Goal: Task Accomplishment & Management: Use online tool/utility

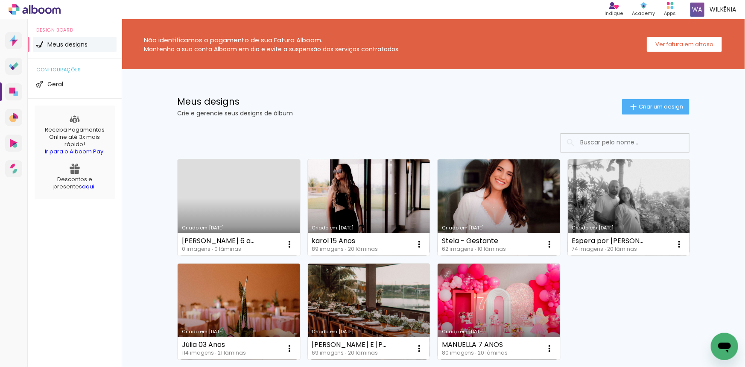
click at [256, 190] on link "Criado em [DATE]" at bounding box center [239, 207] width 123 height 96
click at [0, 0] on neon-animated-pages "Confirmar Cancelar" at bounding box center [0, 0] width 0 height 0
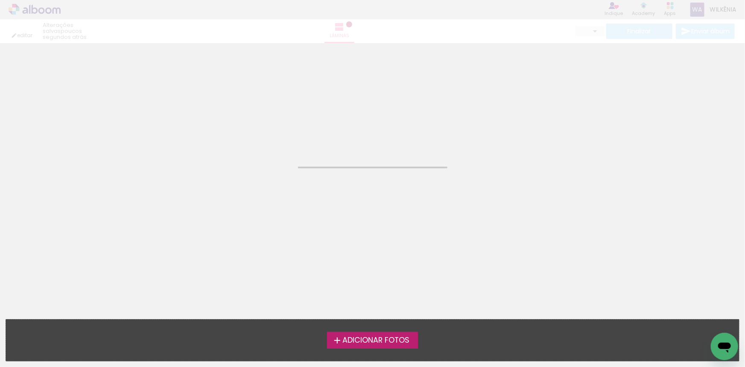
click at [405, 338] on span "Adicionar Fotos" at bounding box center [375, 340] width 67 height 8
click at [0, 0] on input "file" at bounding box center [0, 0] width 0 height 0
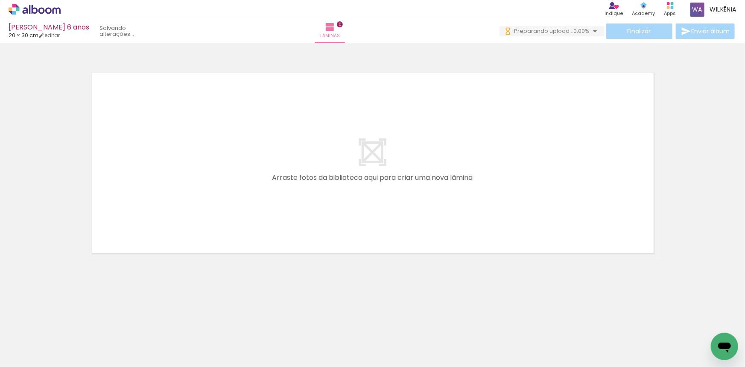
click at [34, 354] on span "Adicionar Fotos" at bounding box center [31, 354] width 26 height 9
click at [0, 0] on input "file" at bounding box center [0, 0] width 0 height 0
drag, startPoint x: 82, startPoint y: 340, endPoint x: 158, endPoint y: 211, distance: 149.6
click at [158, 211] on quentale-workspace at bounding box center [372, 183] width 745 height 367
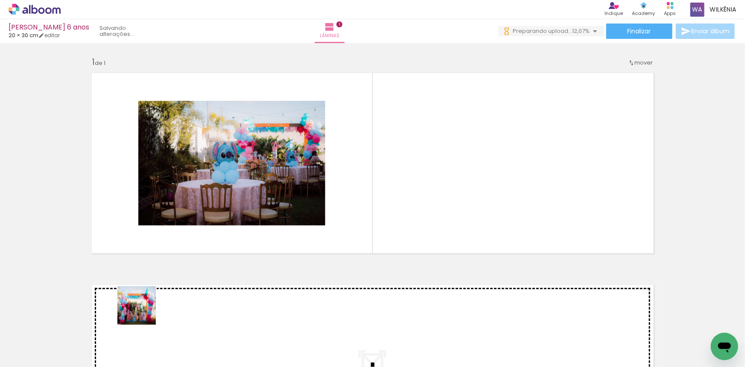
drag, startPoint x: 140, startPoint y: 342, endPoint x: 159, endPoint y: 206, distance: 137.2
click at [159, 209] on quentale-workspace at bounding box center [372, 183] width 745 height 367
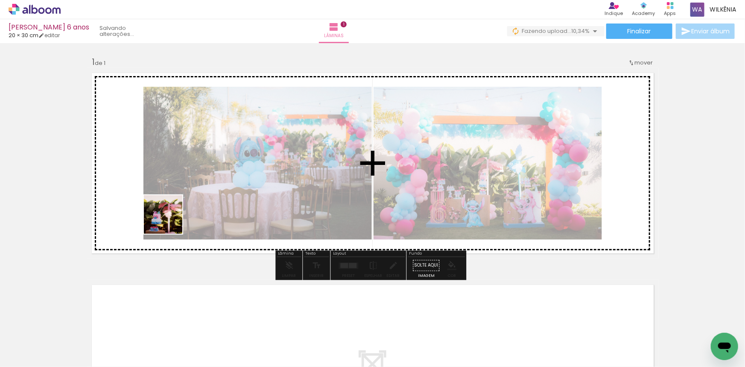
drag, startPoint x: 170, startPoint y: 302, endPoint x: 169, endPoint y: 216, distance: 85.4
click at [169, 216] on quentale-workspace at bounding box center [372, 183] width 745 height 367
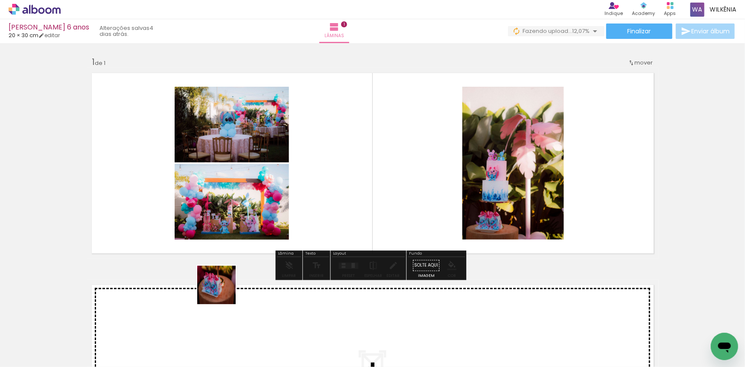
drag, startPoint x: 223, startPoint y: 291, endPoint x: 207, endPoint y: 200, distance: 92.3
click at [207, 200] on quentale-workspace at bounding box center [372, 183] width 745 height 367
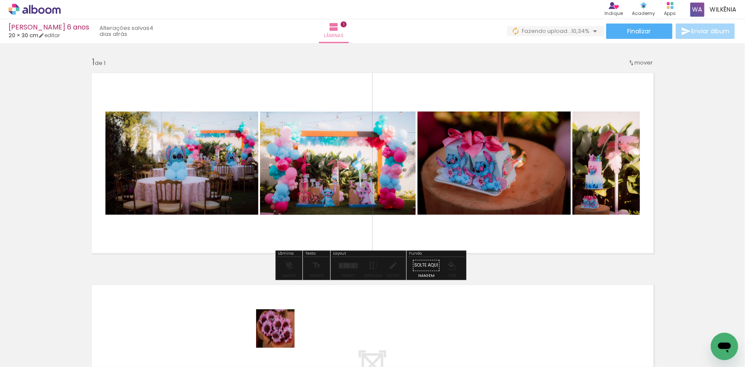
drag, startPoint x: 282, startPoint y: 344, endPoint x: 274, endPoint y: 212, distance: 132.6
click at [274, 212] on quentale-workspace at bounding box center [372, 183] width 745 height 367
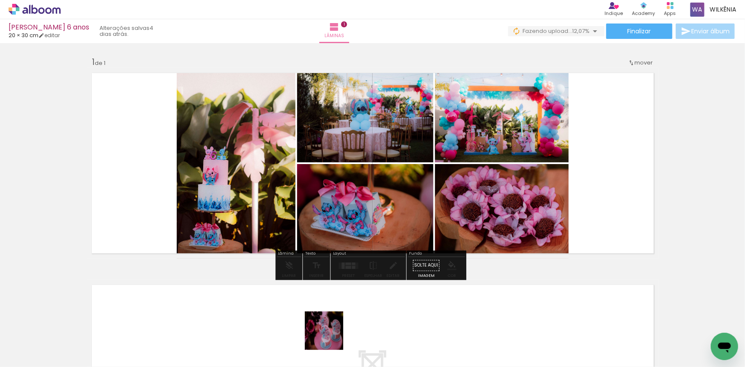
drag, startPoint x: 330, startPoint y: 345, endPoint x: 303, endPoint y: 192, distance: 155.7
click at [303, 192] on quentale-workspace at bounding box center [372, 183] width 745 height 367
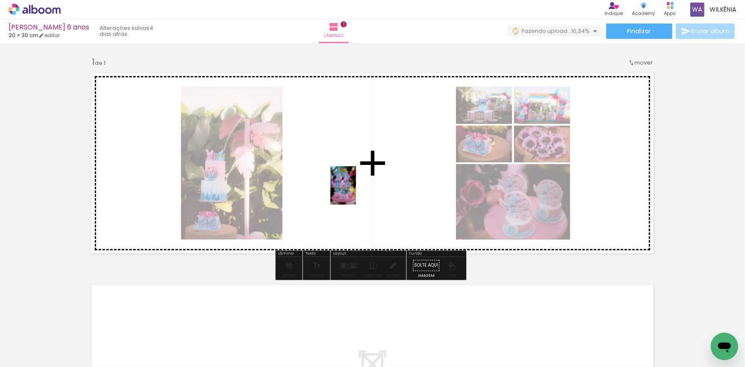
drag, startPoint x: 372, startPoint y: 347, endPoint x: 356, endPoint y: 192, distance: 156.2
click at [356, 192] on quentale-workspace at bounding box center [372, 183] width 745 height 367
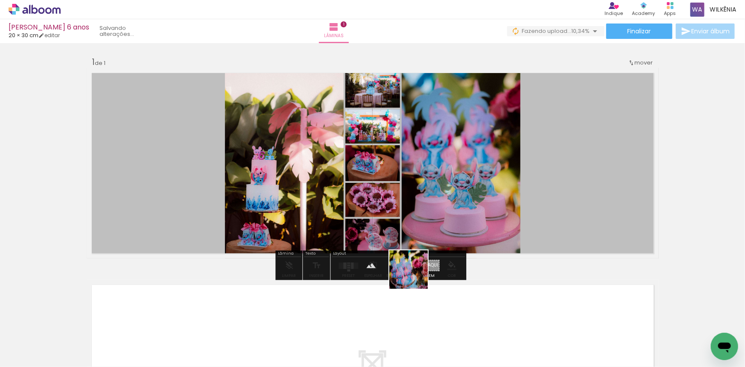
drag, startPoint x: 417, startPoint y: 331, endPoint x: 415, endPoint y: 238, distance: 93.1
click at [415, 238] on quentale-workspace at bounding box center [372, 183] width 745 height 367
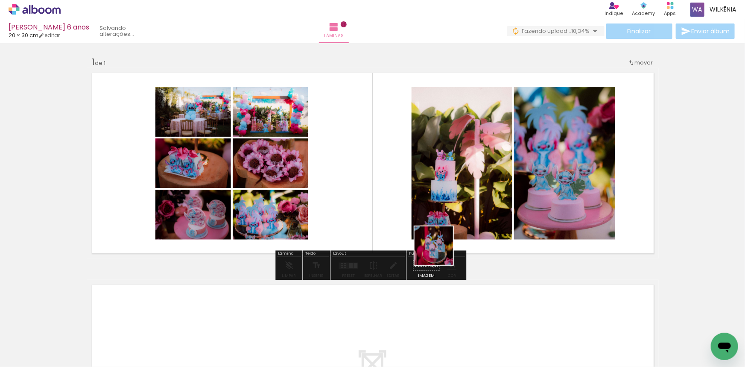
drag, startPoint x: 440, startPoint y: 252, endPoint x: 438, endPoint y: 238, distance: 14.3
click at [416, 199] on quentale-workspace at bounding box center [372, 183] width 745 height 367
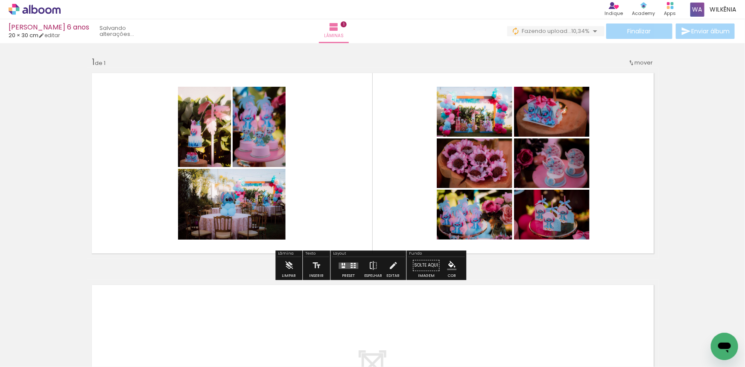
drag, startPoint x: 512, startPoint y: 349, endPoint x: 466, endPoint y: 257, distance: 102.5
click at [455, 237] on quentale-workspace at bounding box center [372, 183] width 745 height 367
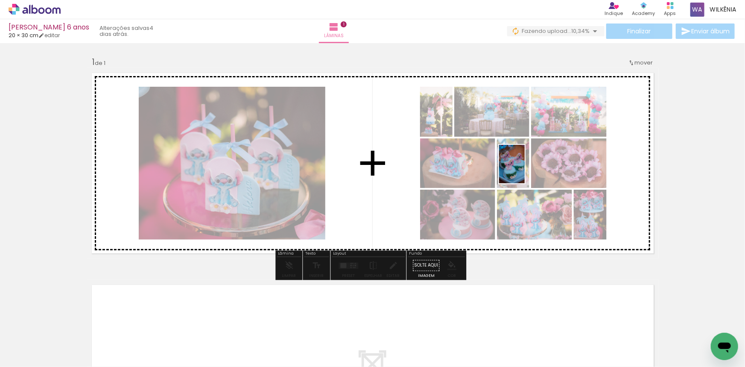
drag, startPoint x: 560, startPoint y: 347, endPoint x: 546, endPoint y: 220, distance: 128.5
click at [525, 170] on quentale-workspace at bounding box center [372, 183] width 745 height 367
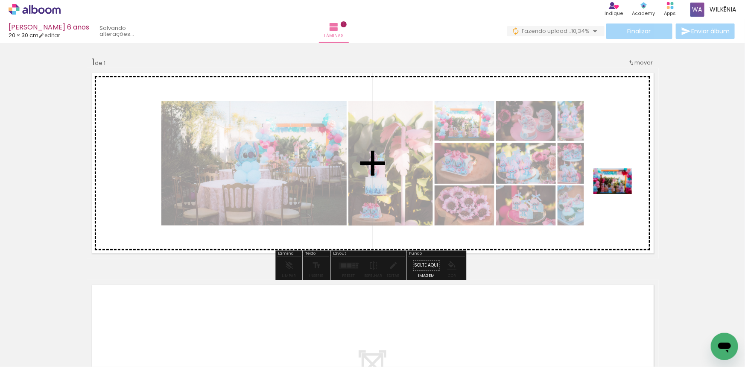
drag, startPoint x: 619, startPoint y: 348, endPoint x: 619, endPoint y: 194, distance: 154.5
click at [619, 194] on quentale-workspace at bounding box center [372, 183] width 745 height 367
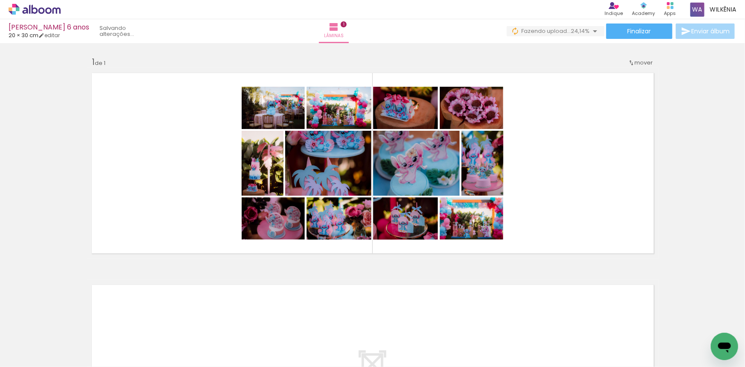
scroll to position [0, 1357]
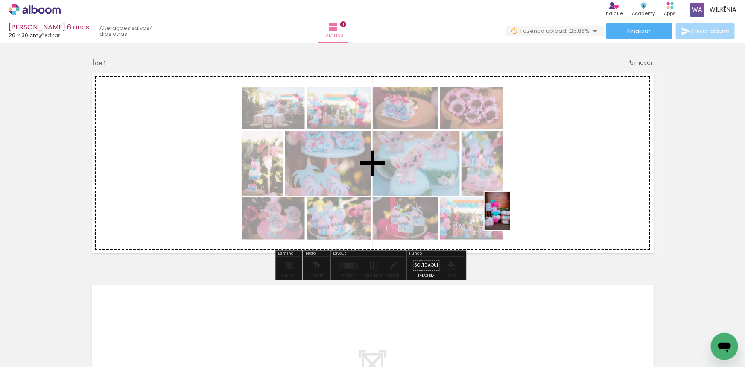
drag, startPoint x: 495, startPoint y: 339, endPoint x: 510, endPoint y: 217, distance: 123.0
click at [510, 217] on quentale-workspace at bounding box center [372, 183] width 745 height 367
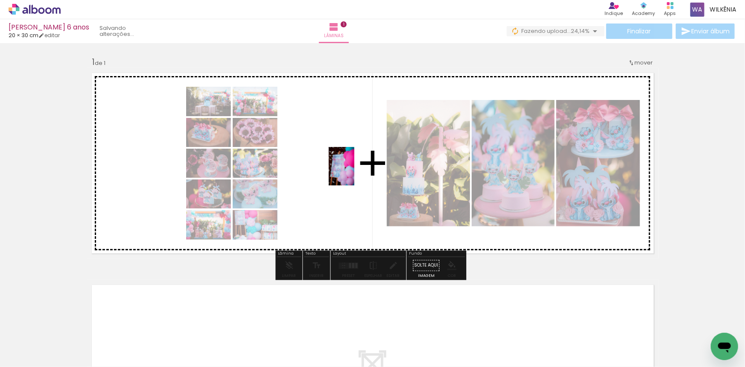
drag, startPoint x: 538, startPoint y: 329, endPoint x: 354, endPoint y: 172, distance: 241.4
click at [354, 172] on quentale-workspace at bounding box center [372, 183] width 745 height 367
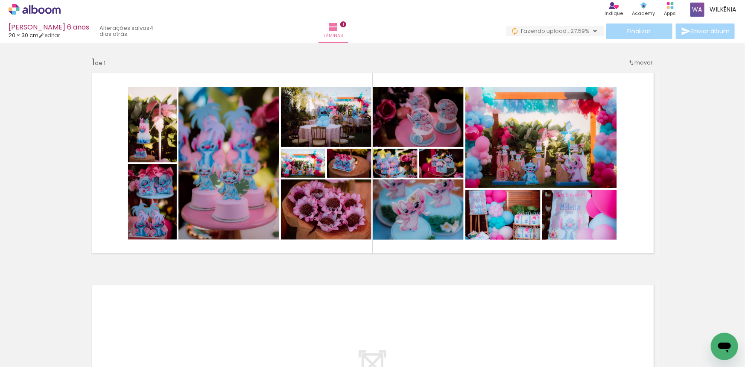
scroll to position [0, 2100]
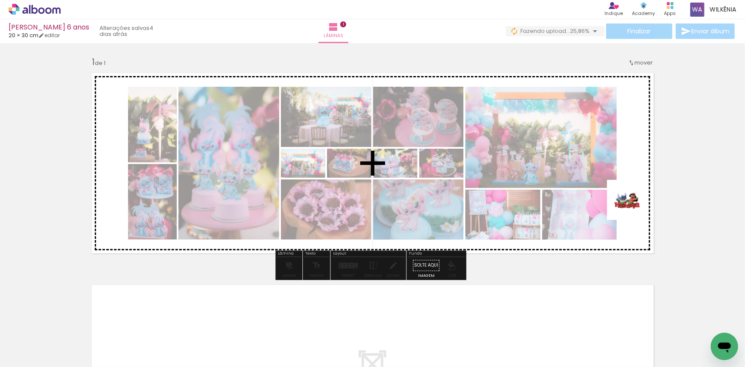
drag, startPoint x: 706, startPoint y: 344, endPoint x: 633, endPoint y: 199, distance: 161.9
click at [633, 199] on quentale-workspace at bounding box center [372, 183] width 745 height 367
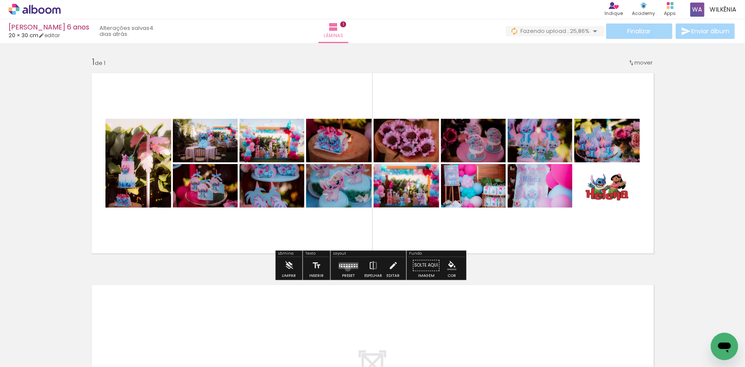
click at [346, 268] on quentale-layouter at bounding box center [349, 265] width 20 height 6
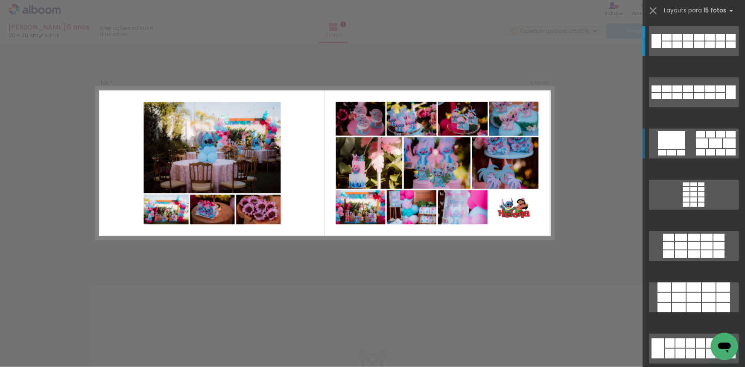
click at [672, 41] on div at bounding box center [676, 37] width 9 height 6
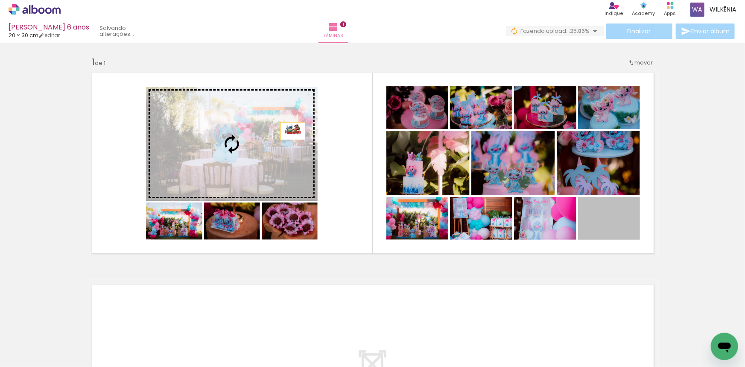
drag, startPoint x: 622, startPoint y: 228, endPoint x: 290, endPoint y: 131, distance: 345.4
click at [0, 0] on slot at bounding box center [0, 0] width 0 height 0
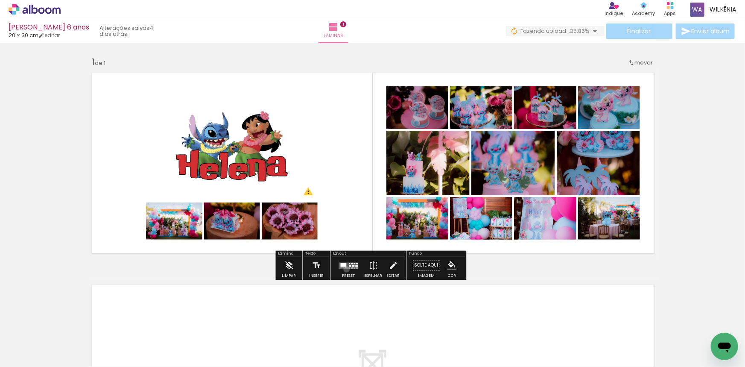
click at [344, 269] on div at bounding box center [348, 265] width 23 height 17
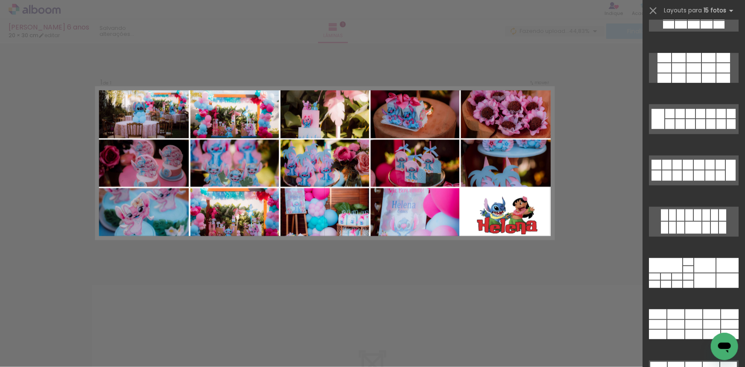
scroll to position [229, 0]
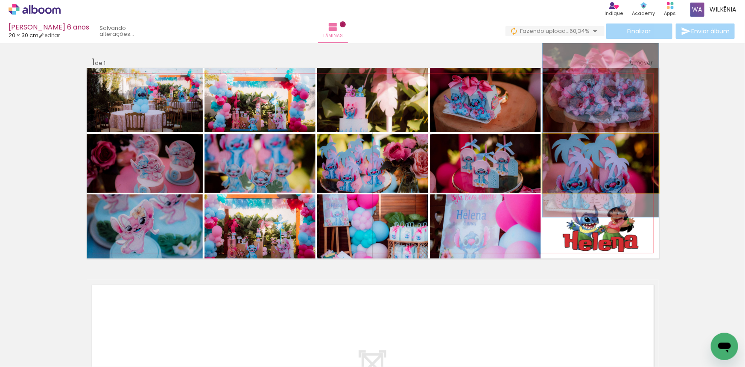
drag, startPoint x: 587, startPoint y: 170, endPoint x: 582, endPoint y: 137, distance: 33.1
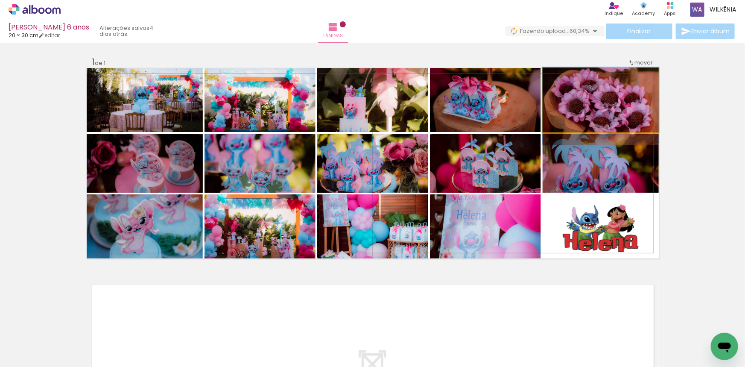
drag, startPoint x: 588, startPoint y: 105, endPoint x: 587, endPoint y: 111, distance: 6.1
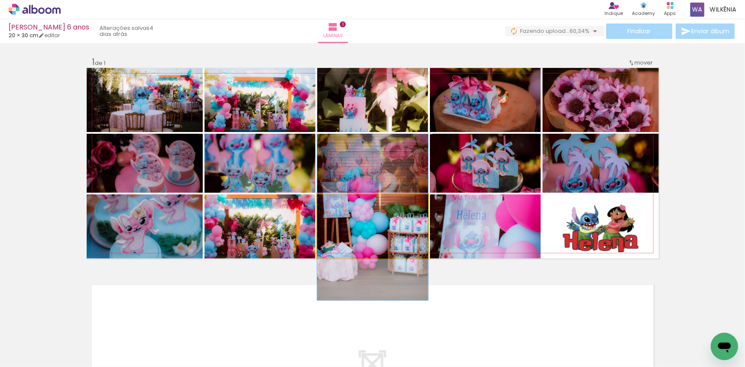
drag, startPoint x: 400, startPoint y: 235, endPoint x: 400, endPoint y: 226, distance: 9.0
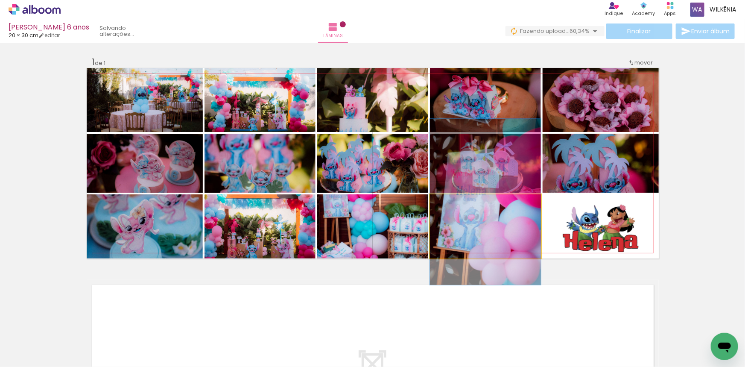
drag, startPoint x: 510, startPoint y: 239, endPoint x: 511, endPoint y: 215, distance: 24.3
click at [511, 215] on quentale-photo at bounding box center [485, 226] width 111 height 64
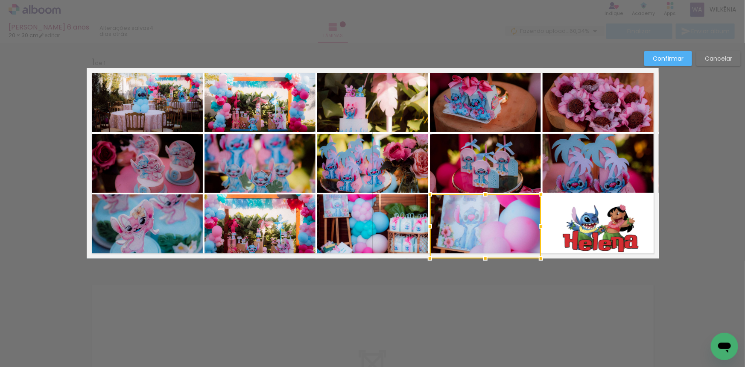
click at [254, 240] on quentale-photo at bounding box center [259, 226] width 111 height 64
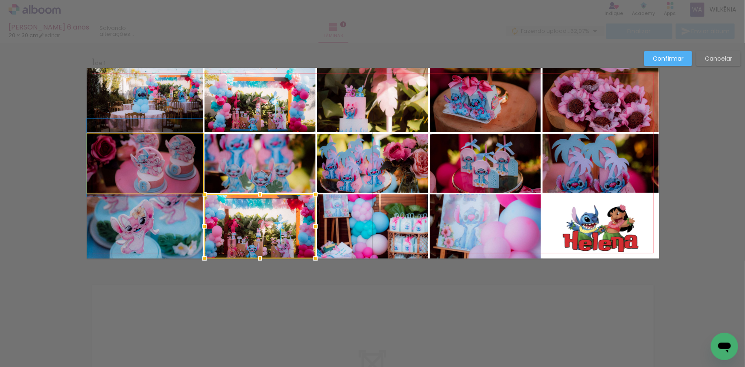
drag, startPoint x: 140, startPoint y: 169, endPoint x: 140, endPoint y: 163, distance: 5.5
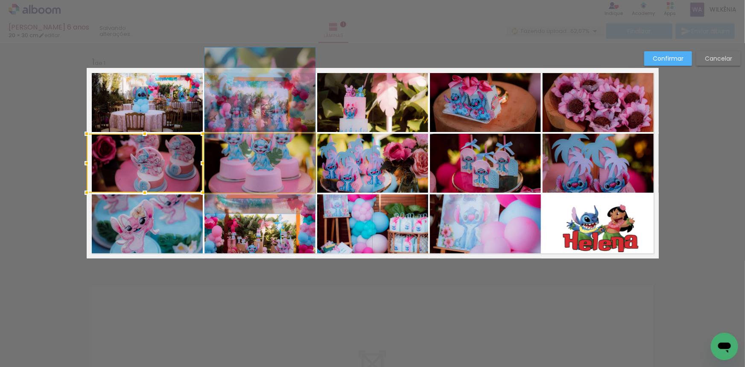
drag, startPoint x: 279, startPoint y: 166, endPoint x: 282, endPoint y: 134, distance: 32.6
click at [203, 134] on div at bounding box center [145, 163] width 116 height 59
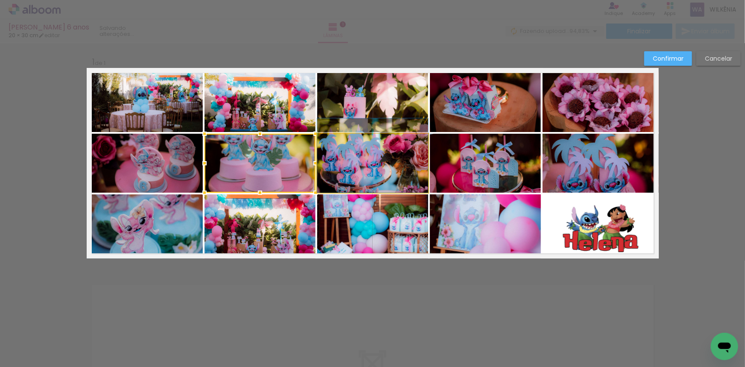
drag, startPoint x: 405, startPoint y: 182, endPoint x: 405, endPoint y: 172, distance: 10.7
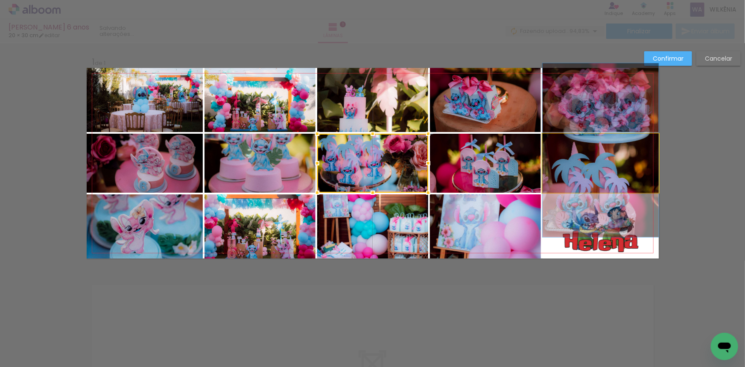
drag, startPoint x: 622, startPoint y: 170, endPoint x: 619, endPoint y: 178, distance: 8.6
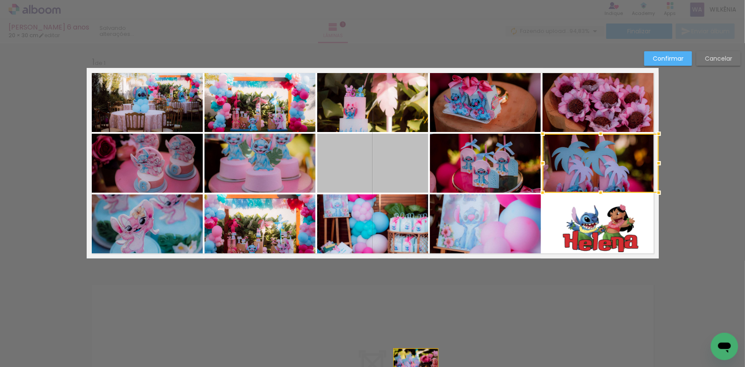
drag, startPoint x: 393, startPoint y: 164, endPoint x: 413, endPoint y: 360, distance: 197.0
click at [413, 360] on div "Inserir lâmina 1 de 1 Confirmar Cancelar" at bounding box center [372, 265] width 745 height 444
click at [413, 360] on div "Confirmar Cancelar" at bounding box center [372, 265] width 745 height 444
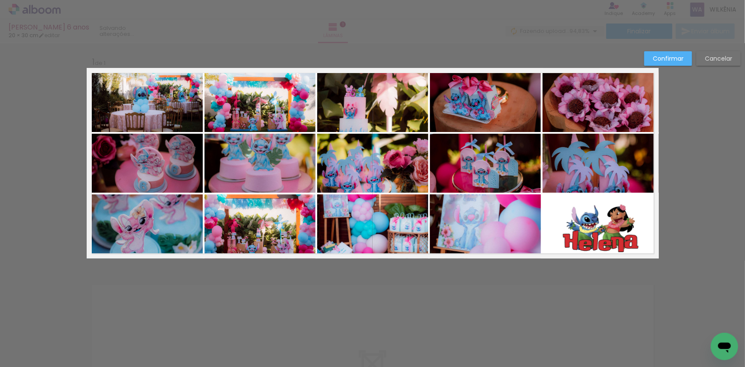
click at [373, 173] on quentale-photo at bounding box center [372, 163] width 111 height 59
click at [372, 166] on div at bounding box center [372, 163] width 111 height 59
drag, startPoint x: 372, startPoint y: 166, endPoint x: 701, endPoint y: 102, distance: 334.5
click at [701, 102] on div "Confirmar Cancelar" at bounding box center [372, 265] width 745 height 444
click at [0, 0] on slot "Cancelar" at bounding box center [0, 0] width 0 height 0
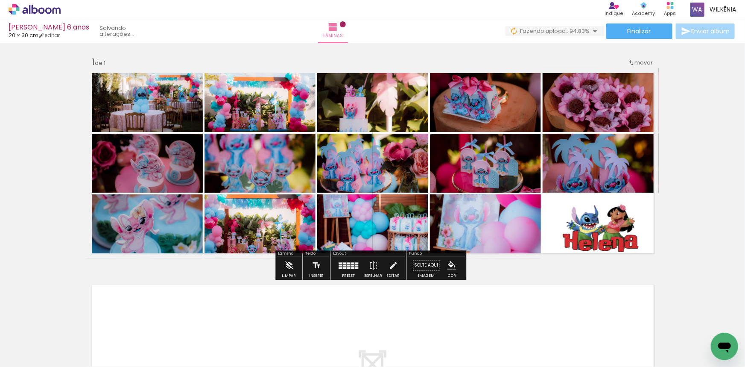
click at [393, 172] on quentale-photo at bounding box center [372, 163] width 111 height 59
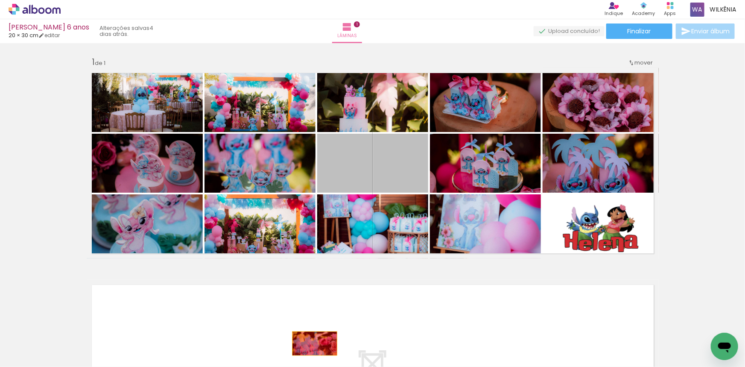
drag, startPoint x: 368, startPoint y: 170, endPoint x: 309, endPoint y: 343, distance: 182.8
click at [309, 343] on quentale-workspace at bounding box center [372, 183] width 745 height 367
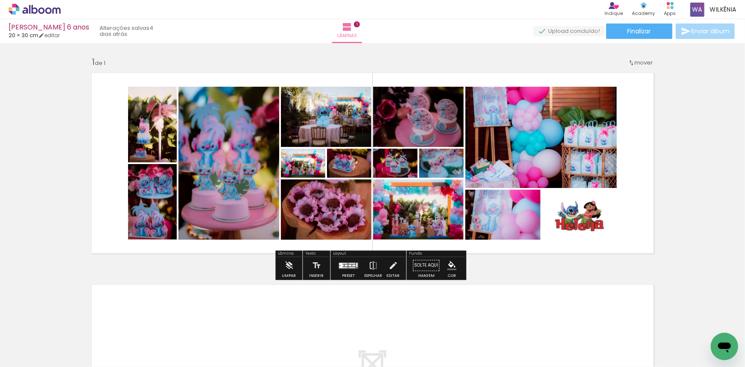
click at [346, 267] on quentale-layouter at bounding box center [349, 265] width 20 height 6
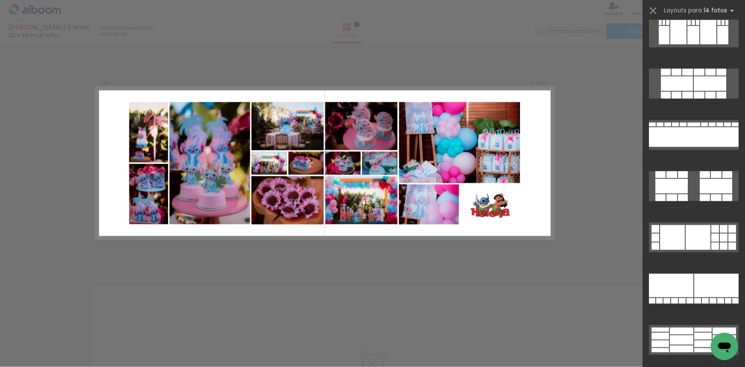
scroll to position [575, 0]
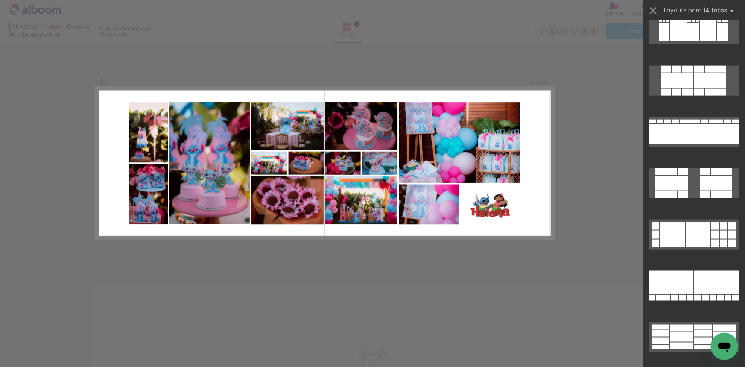
drag, startPoint x: 742, startPoint y: 123, endPoint x: 19, endPoint y: 2, distance: 733.1
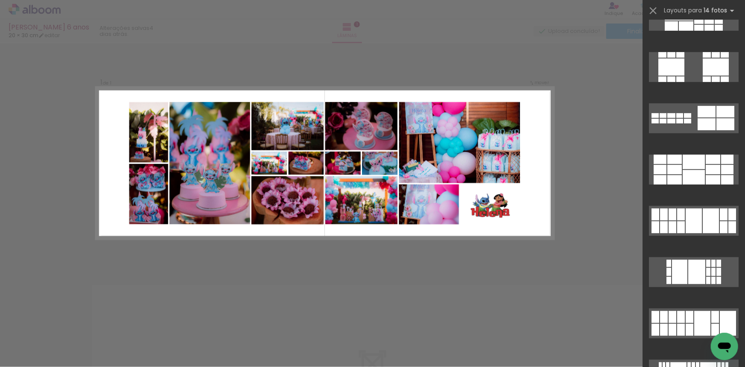
scroll to position [213, 0]
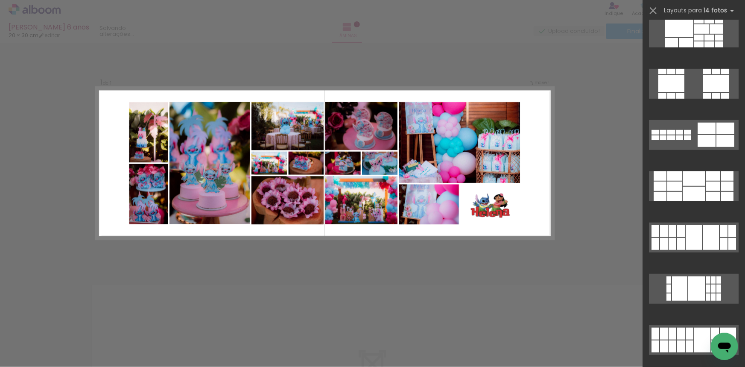
click at [0, 0] on slot at bounding box center [0, 0] width 0 height 0
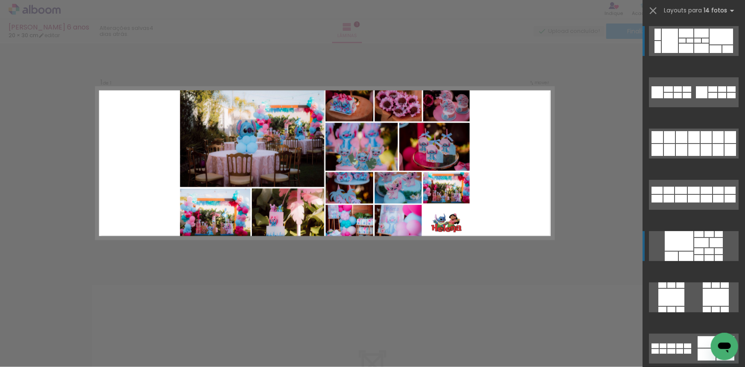
click at [680, 242] on div at bounding box center [679, 241] width 29 height 20
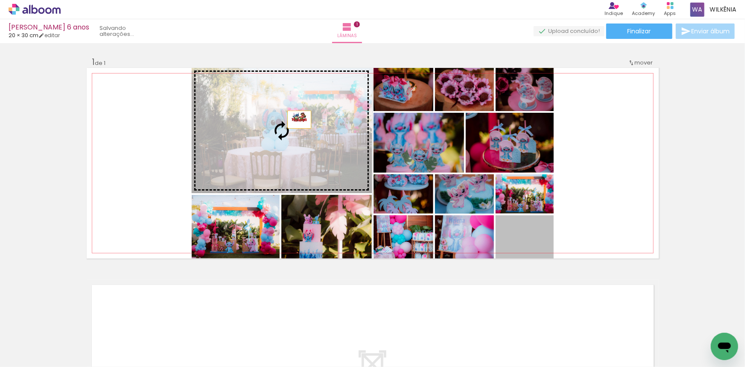
drag, startPoint x: 534, startPoint y: 238, endPoint x: 296, endPoint y: 120, distance: 265.9
click at [0, 0] on slot at bounding box center [0, 0] width 0 height 0
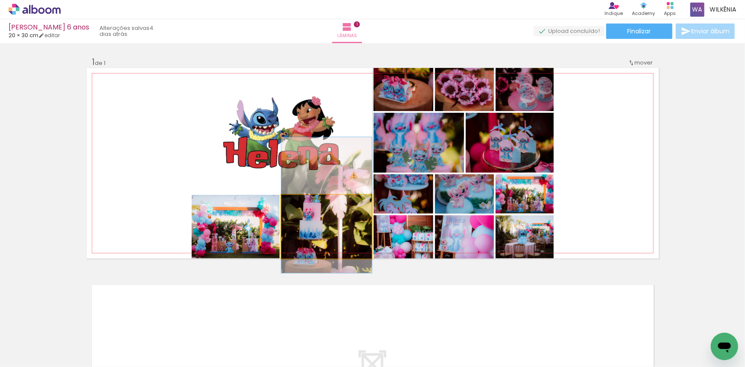
drag, startPoint x: 350, startPoint y: 235, endPoint x: 348, endPoint y: 214, distance: 21.4
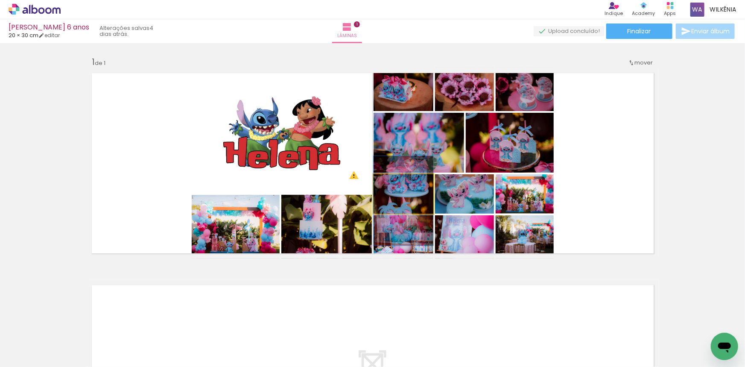
drag, startPoint x: 415, startPoint y: 202, endPoint x: 414, endPoint y: 209, distance: 6.9
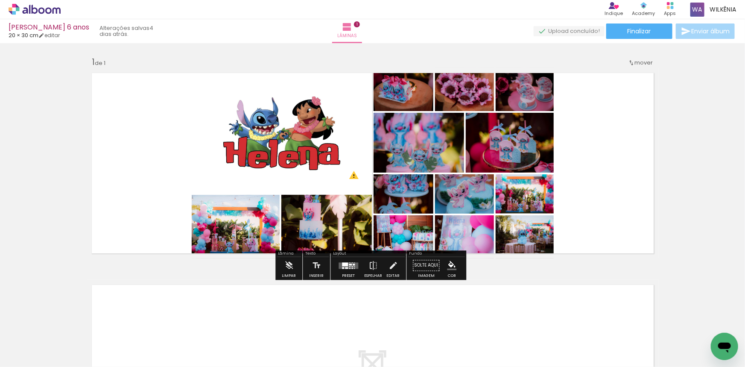
click at [342, 265] on div at bounding box center [345, 264] width 6 height 4
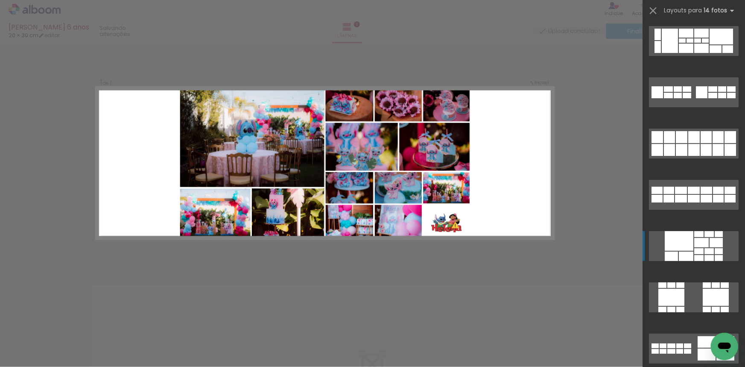
scroll to position [205, 0]
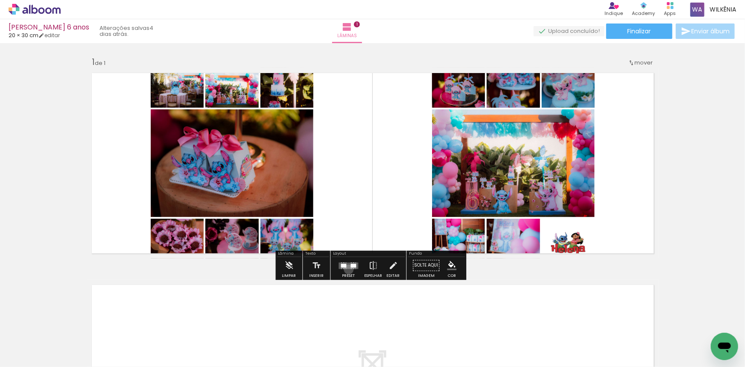
click at [347, 269] on div at bounding box center [348, 265] width 23 height 17
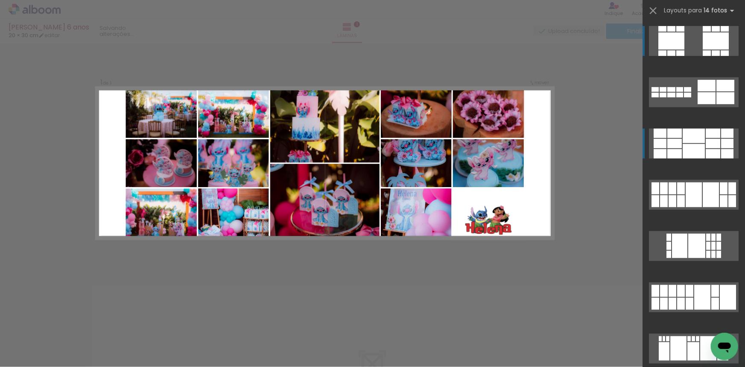
click at [700, 140] on div at bounding box center [694, 135] width 22 height 15
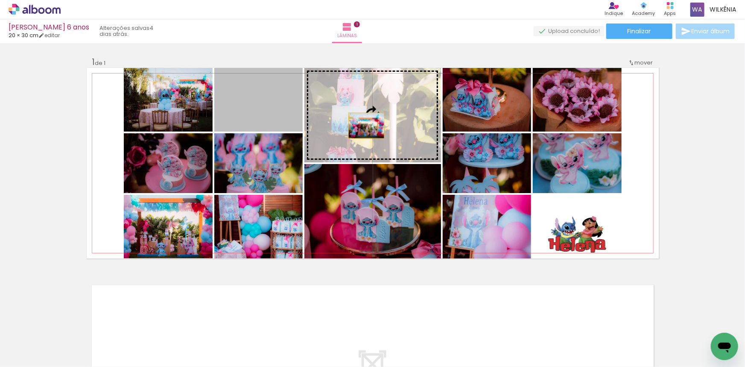
drag, startPoint x: 268, startPoint y: 114, endPoint x: 363, endPoint y: 126, distance: 95.9
click at [0, 0] on slot at bounding box center [0, 0] width 0 height 0
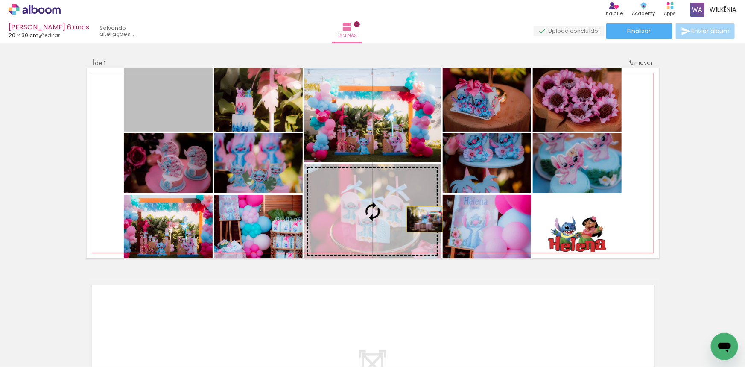
drag, startPoint x: 175, startPoint y: 105, endPoint x: 422, endPoint y: 219, distance: 271.2
click at [0, 0] on slot at bounding box center [0, 0] width 0 height 0
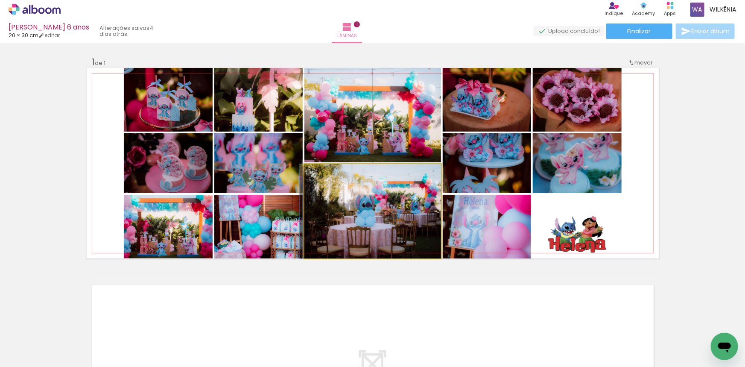
drag, startPoint x: 415, startPoint y: 225, endPoint x: 388, endPoint y: 206, distance: 32.8
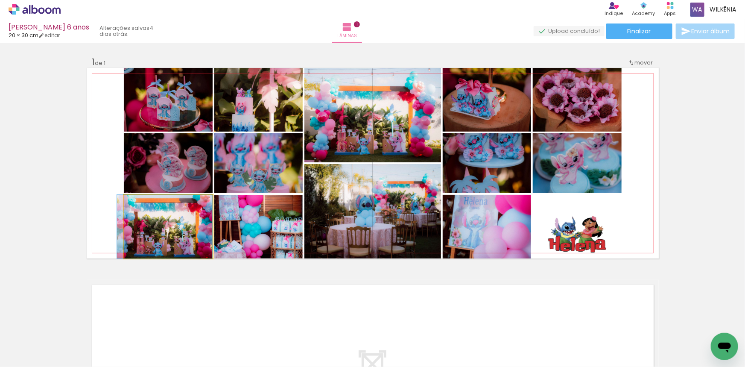
drag, startPoint x: 182, startPoint y: 234, endPoint x: 169, endPoint y: 220, distance: 18.7
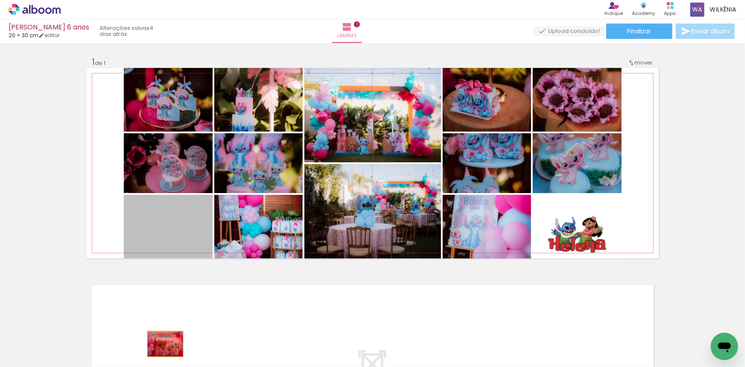
drag, startPoint x: 162, startPoint y: 215, endPoint x: 162, endPoint y: 340, distance: 125.5
click at [162, 343] on quentale-workspace at bounding box center [372, 183] width 745 height 367
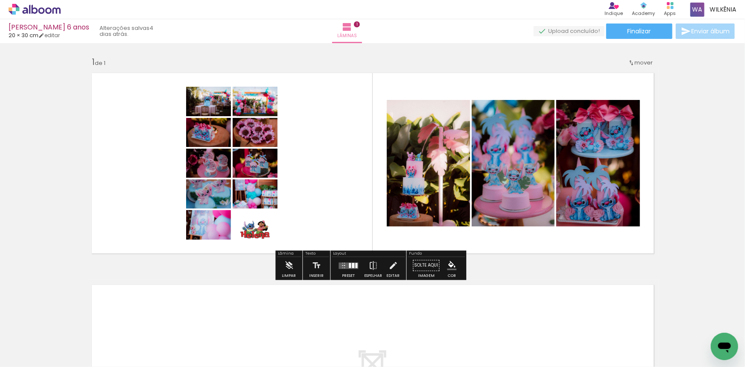
click at [355, 266] on div at bounding box center [356, 265] width 2 height 5
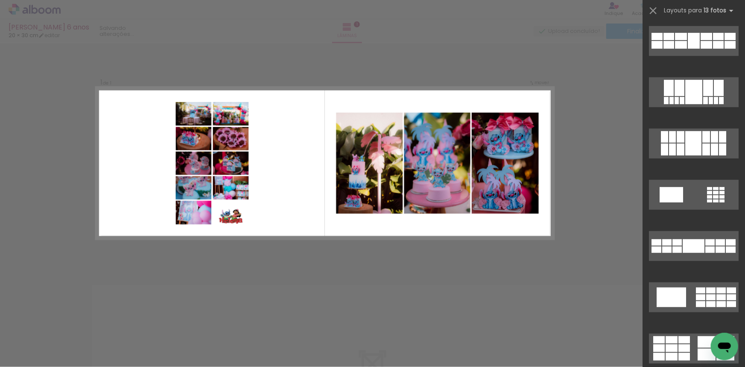
scroll to position [0, 0]
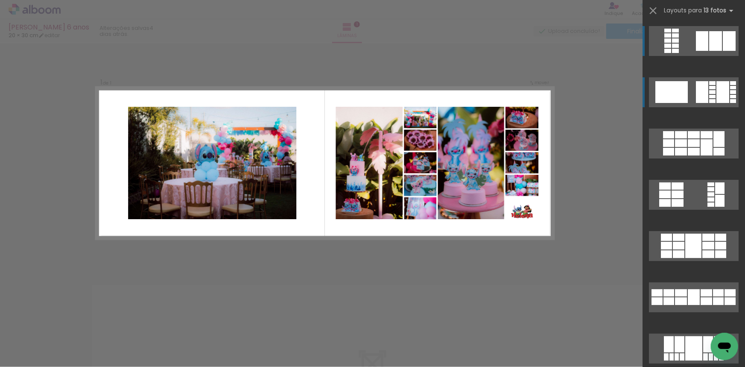
click at [679, 53] on div at bounding box center [675, 51] width 7 height 4
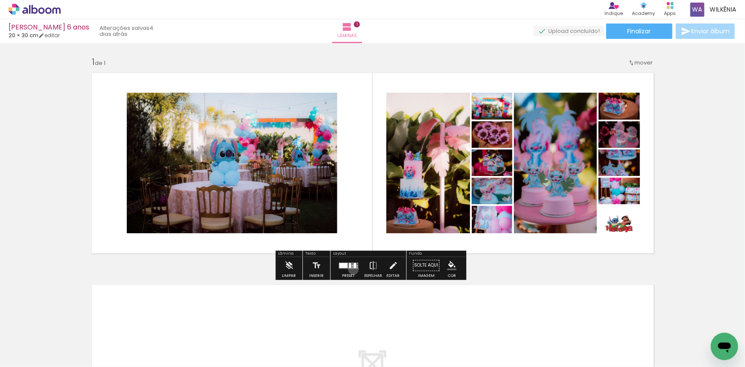
click at [351, 269] on div at bounding box center [348, 265] width 23 height 17
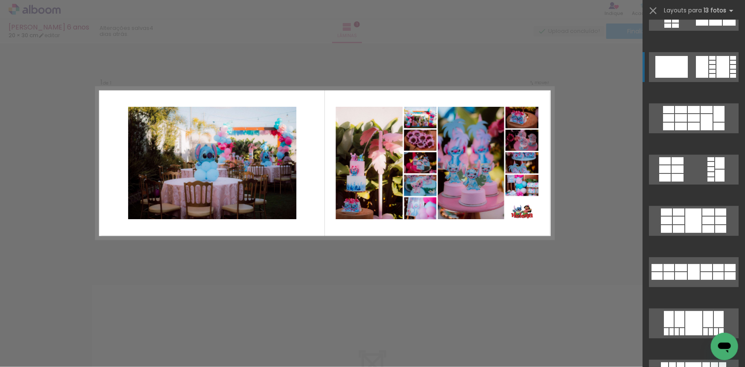
scroll to position [15, 0]
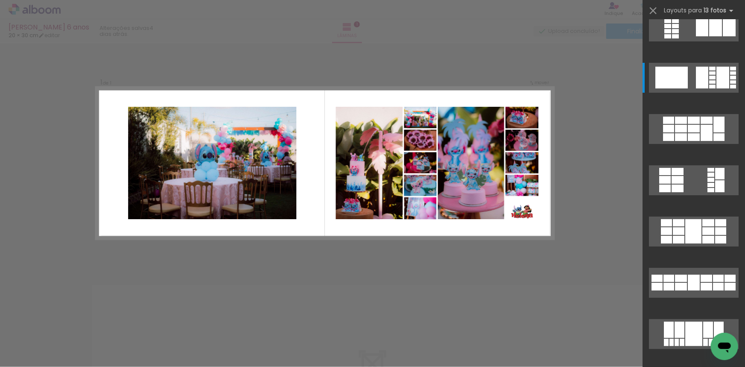
click at [738, 49] on div at bounding box center [693, 30] width 102 height 51
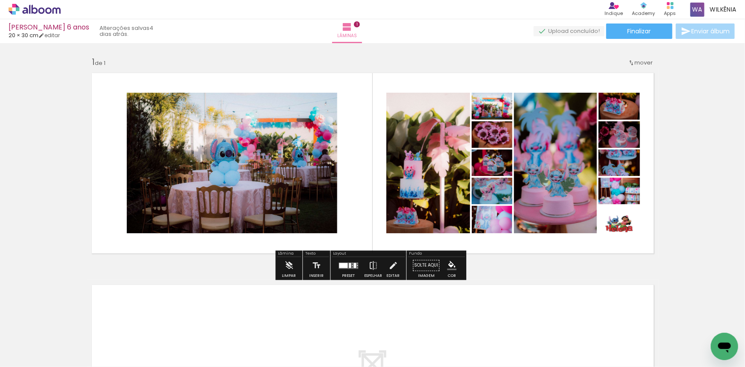
click at [350, 266] on quentale-layouter at bounding box center [349, 265] width 20 height 6
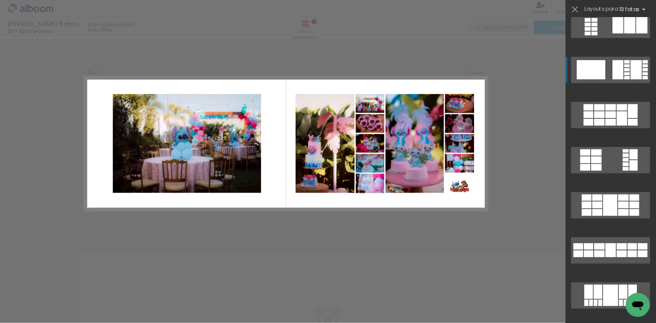
scroll to position [0, 0]
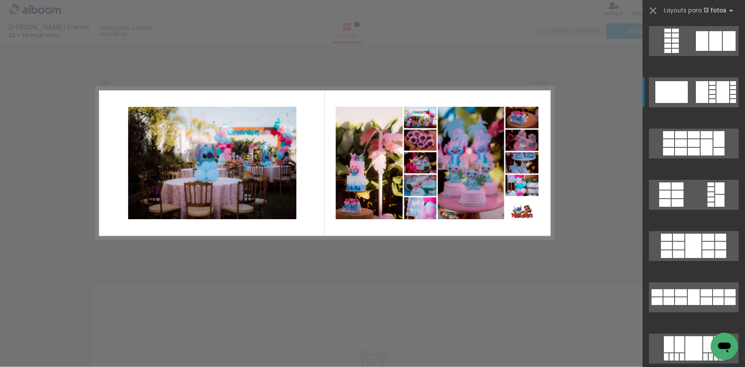
click at [679, 32] on div at bounding box center [675, 31] width 7 height 4
click at [671, 32] on div at bounding box center [667, 31] width 7 height 4
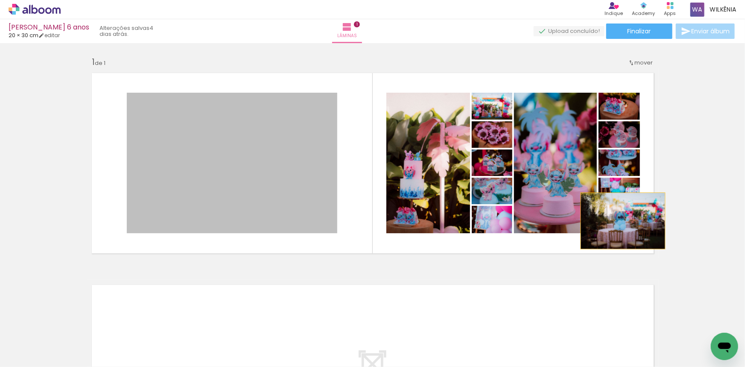
drag, startPoint x: 220, startPoint y: 173, endPoint x: 620, endPoint y: 221, distance: 402.8
click at [0, 0] on slot at bounding box center [0, 0] width 0 height 0
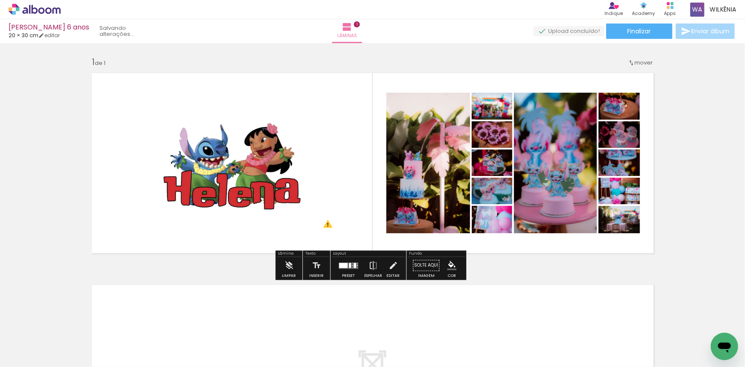
click at [674, 225] on div "Inserir lâmina 1 de 1 O Designbox precisará aumentar a sua imagem em 204% para …" at bounding box center [372, 258] width 745 height 424
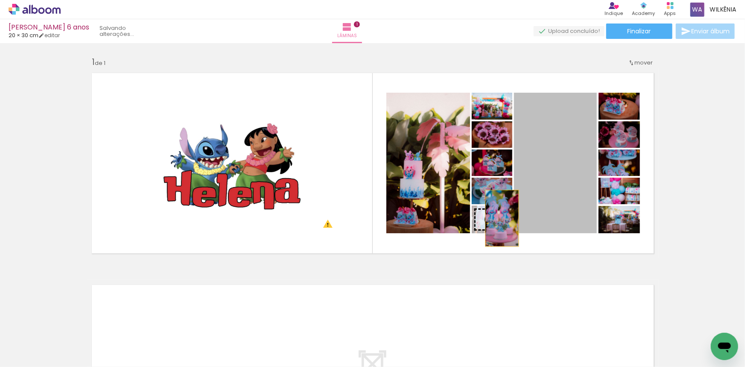
drag, startPoint x: 542, startPoint y: 209, endPoint x: 499, endPoint y: 218, distance: 43.7
click at [0, 0] on slot at bounding box center [0, 0] width 0 height 0
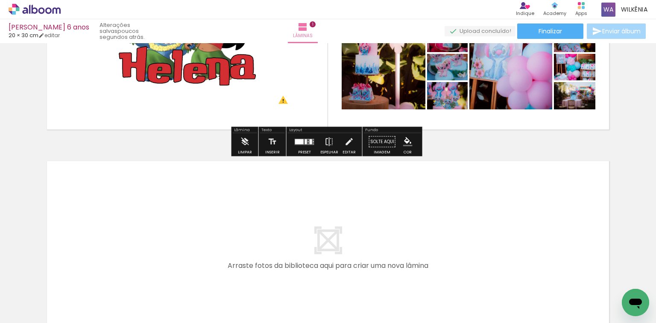
scroll to position [231, 0]
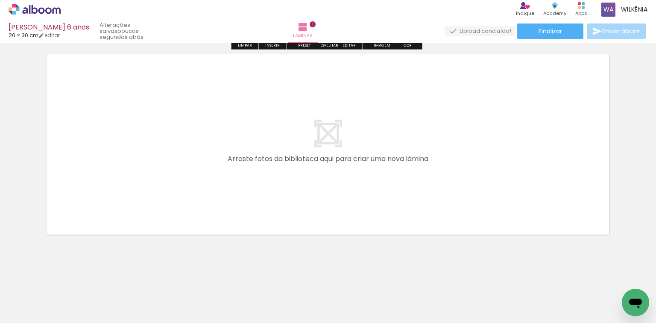
click at [633, 211] on div "Inserir lâmina 1 de 1 O Designbox precisará aumentar a sua imagem em 204% para …" at bounding box center [328, 28] width 656 height 424
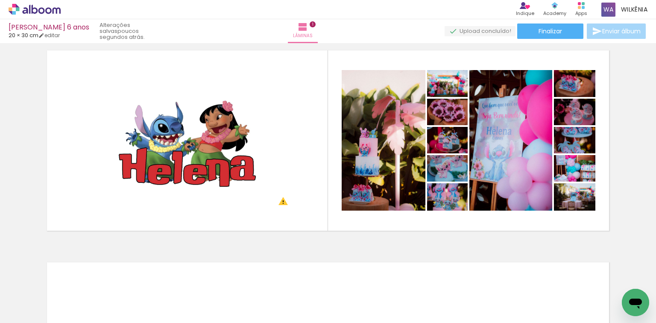
scroll to position [6, 0]
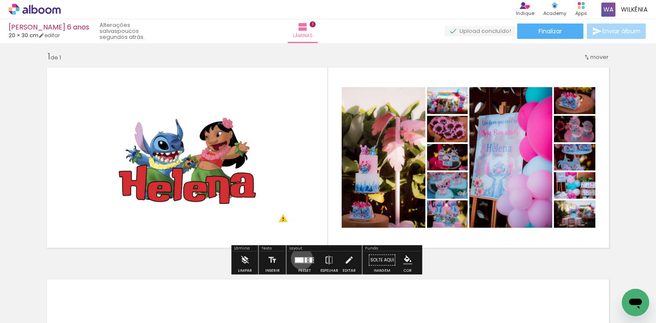
click at [300, 258] on div at bounding box center [299, 259] width 9 height 5
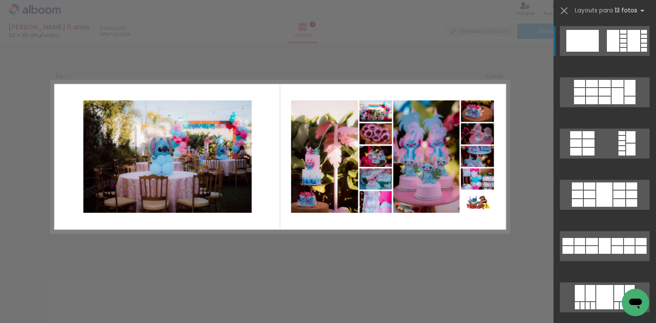
scroll to position [7, 0]
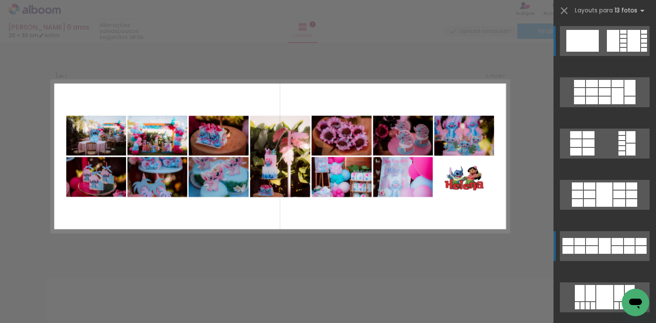
click at [589, 2] on div at bounding box center [586, -1] width 7 height 4
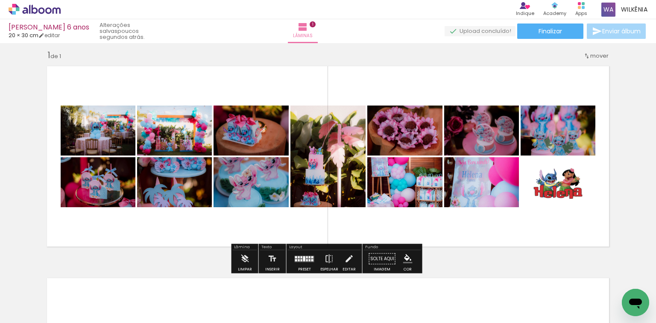
click at [299, 258] on quentale-layouter at bounding box center [305, 258] width 20 height 6
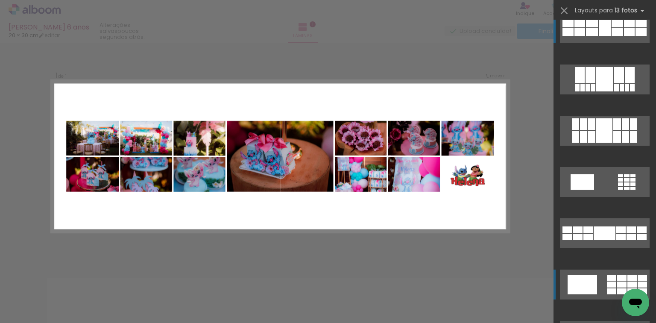
scroll to position [290, 0]
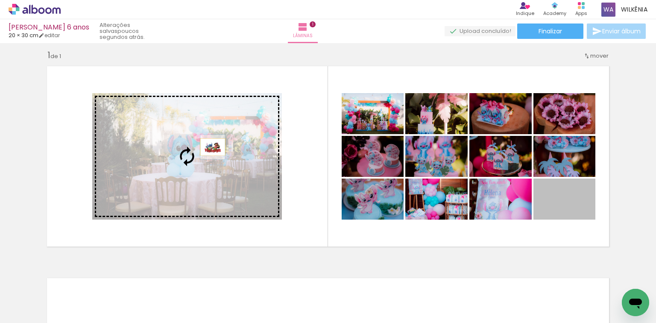
drag, startPoint x: 580, startPoint y: 212, endPoint x: 210, endPoint y: 147, distance: 375.3
click at [0, 0] on slot at bounding box center [0, 0] width 0 height 0
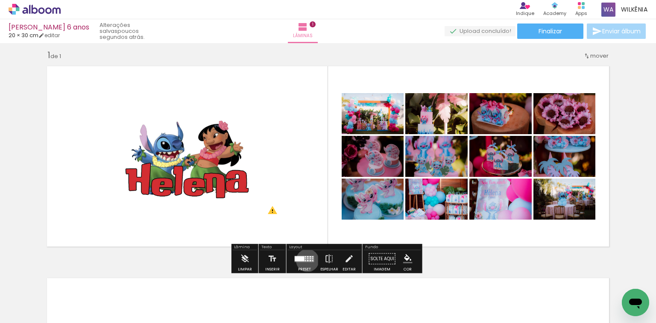
click at [307, 260] on div at bounding box center [308, 260] width 2 height 1
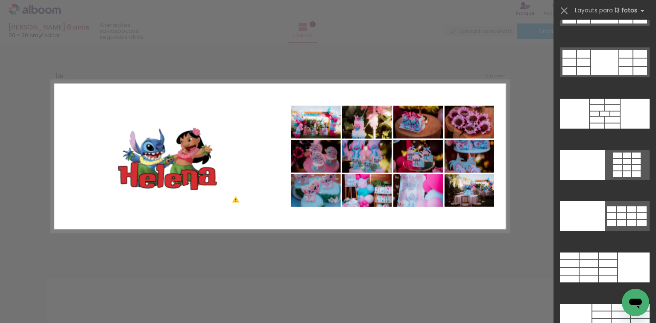
scroll to position [977, 0]
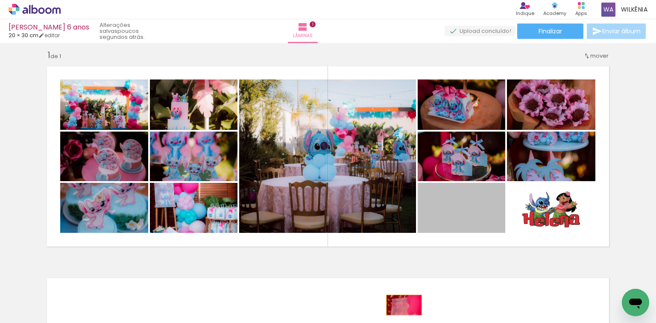
drag, startPoint x: 446, startPoint y: 211, endPoint x: 401, endPoint y: 305, distance: 104.1
click at [401, 305] on quentale-workspace at bounding box center [328, 161] width 656 height 323
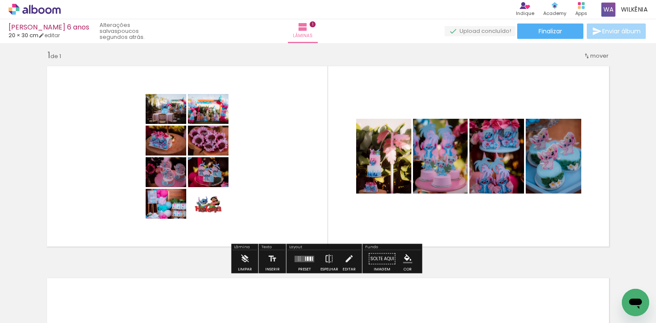
click at [313, 257] on div at bounding box center [304, 258] width 23 height 17
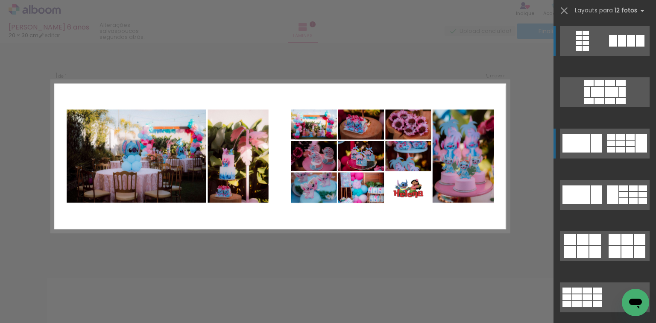
click at [589, 35] on div at bounding box center [585, 33] width 6 height 4
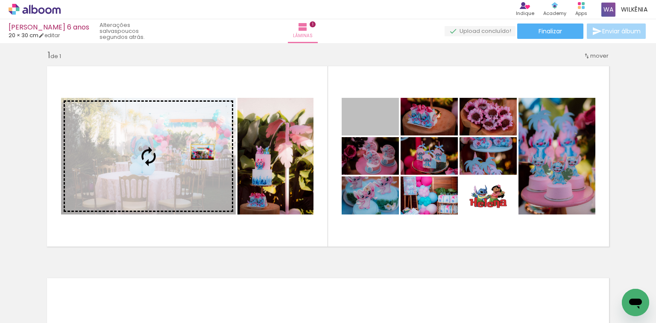
drag, startPoint x: 372, startPoint y: 131, endPoint x: 200, endPoint y: 152, distance: 173.4
click at [0, 0] on slot at bounding box center [0, 0] width 0 height 0
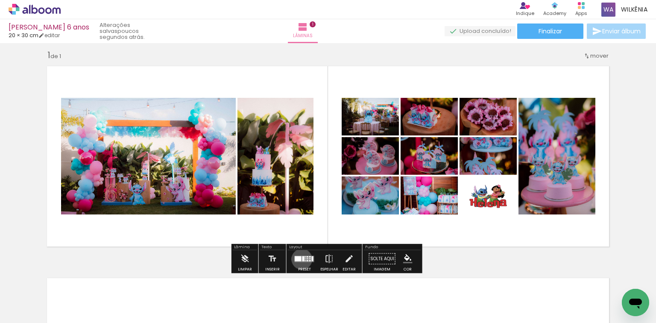
click at [302, 259] on div at bounding box center [303, 258] width 2 height 5
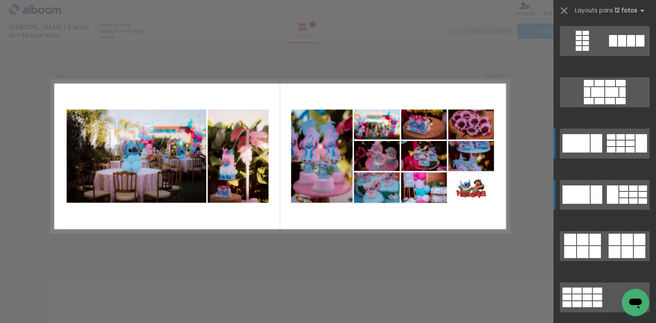
click at [581, 40] on div at bounding box center [578, 38] width 6 height 4
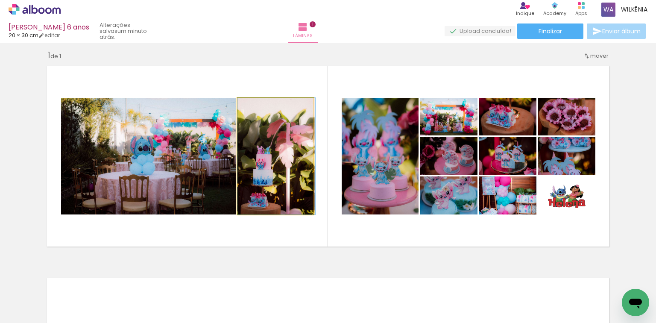
drag, startPoint x: 275, startPoint y: 172, endPoint x: 281, endPoint y: 169, distance: 7.1
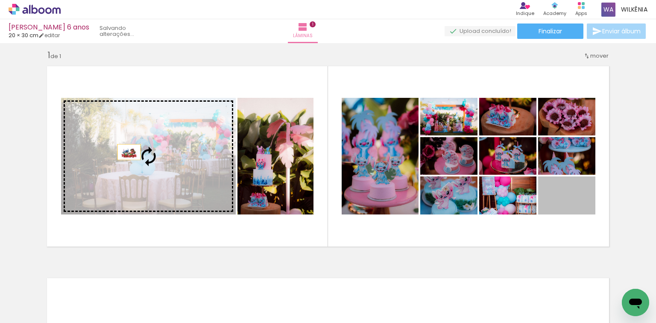
drag, startPoint x: 575, startPoint y: 209, endPoint x: 126, endPoint y: 152, distance: 452.2
click at [0, 0] on slot at bounding box center [0, 0] width 0 height 0
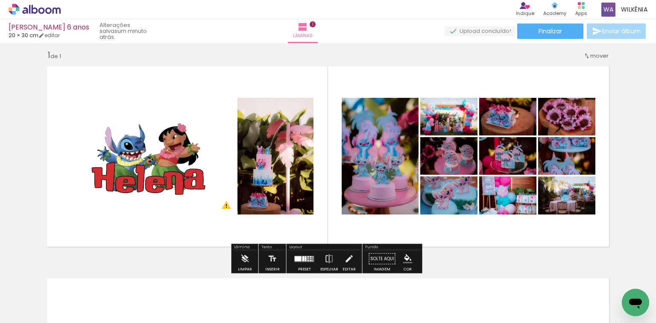
click at [158, 152] on quentale-photo at bounding box center [148, 156] width 175 height 117
click at [193, 184] on quentale-photo at bounding box center [148, 156] width 175 height 117
click at [180, 154] on quentale-photo at bounding box center [148, 156] width 175 height 117
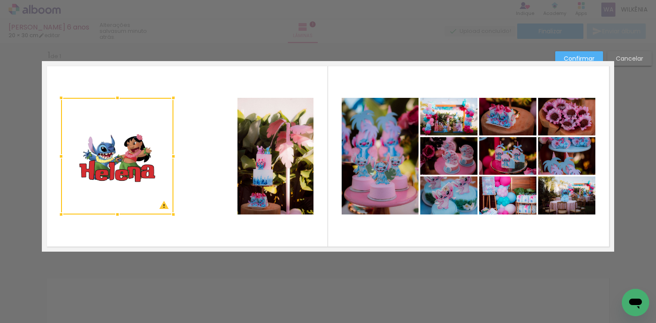
drag, startPoint x: 236, startPoint y: 157, endPoint x: 173, endPoint y: 151, distance: 62.6
click at [173, 151] on div at bounding box center [173, 156] width 17 height 17
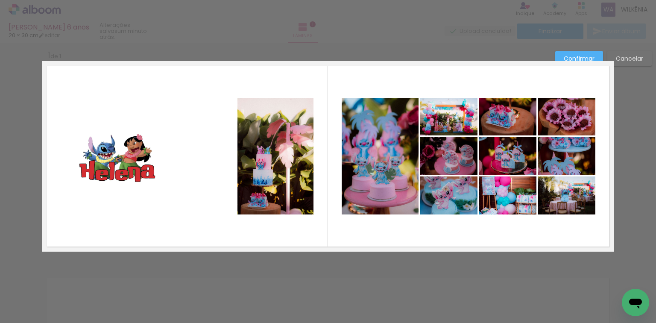
click at [298, 171] on quentale-photo at bounding box center [275, 156] width 76 height 117
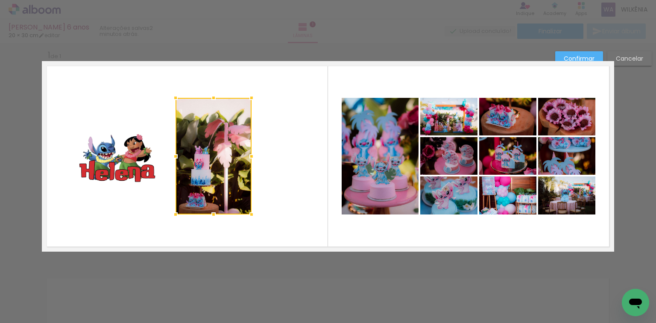
drag, startPoint x: 282, startPoint y: 166, endPoint x: 219, endPoint y: 167, distance: 62.3
click at [219, 167] on div at bounding box center [213, 156] width 76 height 117
click at [304, 86] on quentale-layouter at bounding box center [328, 156] width 572 height 190
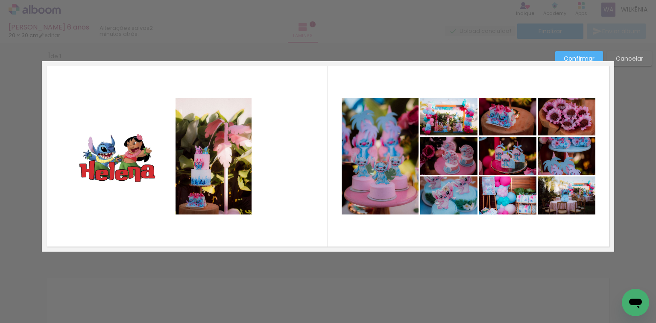
click at [207, 117] on quentale-photo at bounding box center [213, 156] width 76 height 117
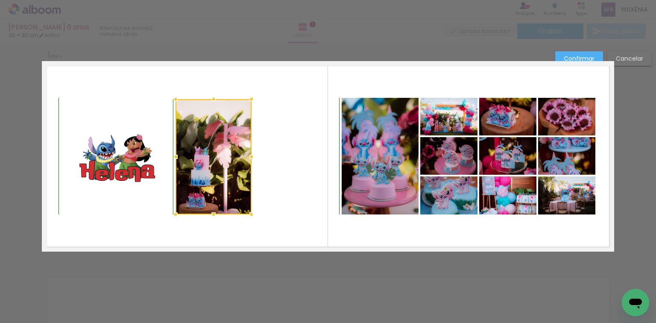
click at [208, 100] on div at bounding box center [213, 98] width 17 height 17
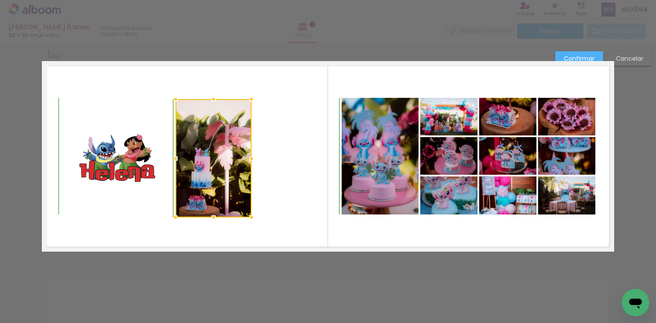
click at [210, 213] on div at bounding box center [213, 217] width 17 height 17
click at [363, 149] on quentale-photo at bounding box center [380, 156] width 77 height 117
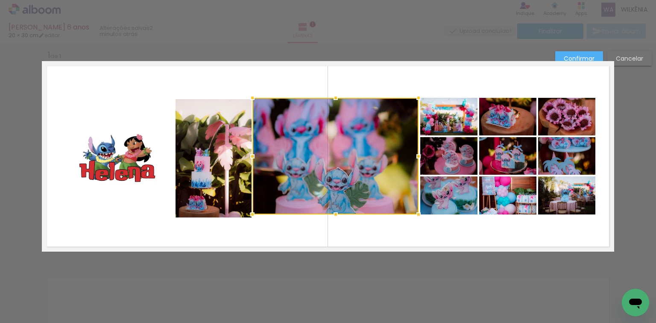
drag, startPoint x: 340, startPoint y: 157, endPoint x: 251, endPoint y: 155, distance: 89.2
click at [251, 155] on div at bounding box center [252, 156] width 17 height 17
click at [365, 161] on div at bounding box center [335, 156] width 166 height 117
click at [391, 84] on quentale-layouter at bounding box center [328, 156] width 572 height 190
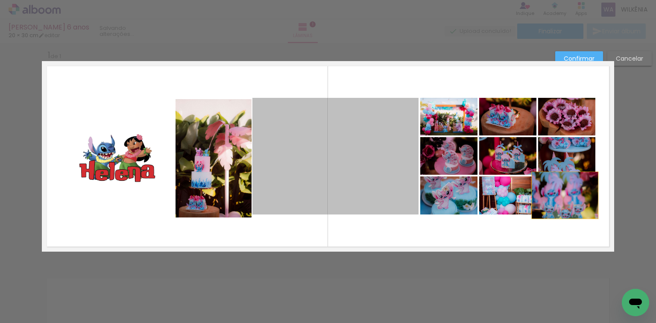
drag, startPoint x: 359, startPoint y: 158, endPoint x: 563, endPoint y: 195, distance: 207.5
click at [0, 0] on slot at bounding box center [0, 0] width 0 height 0
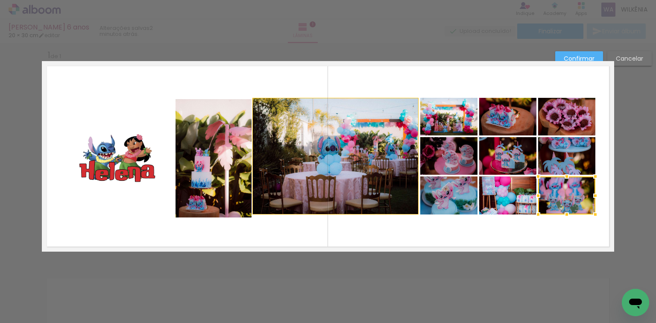
click at [194, 124] on quentale-photo at bounding box center [213, 158] width 76 height 118
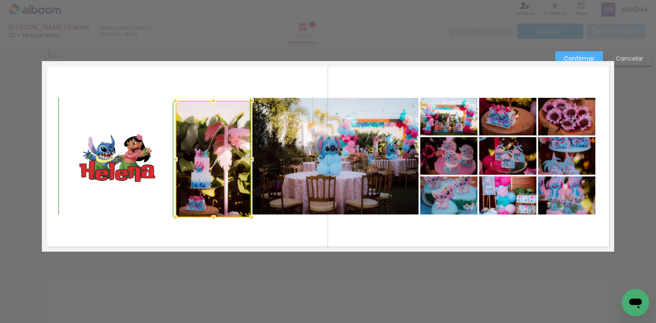
click at [211, 99] on div at bounding box center [213, 100] width 17 height 17
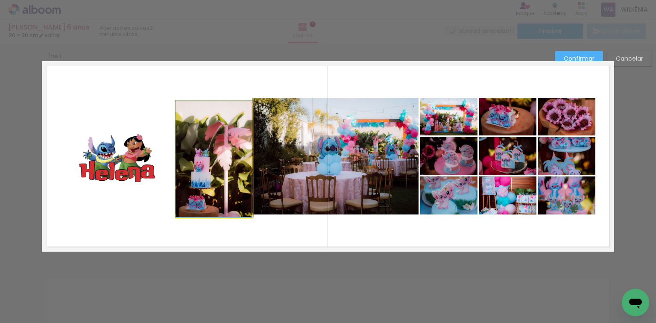
drag, startPoint x: 220, startPoint y: 154, endPoint x: 220, endPoint y: 132, distance: 21.8
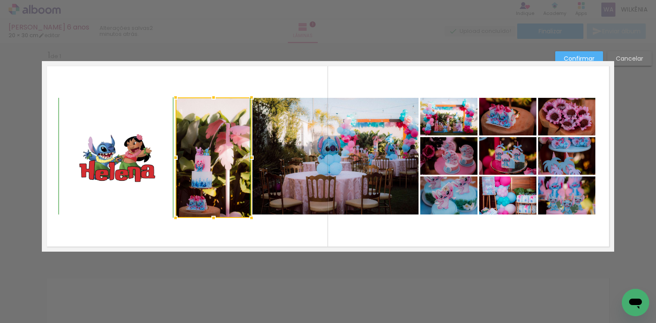
click at [219, 102] on div at bounding box center [213, 97] width 17 height 17
click at [280, 232] on quentale-layouter at bounding box center [328, 156] width 572 height 190
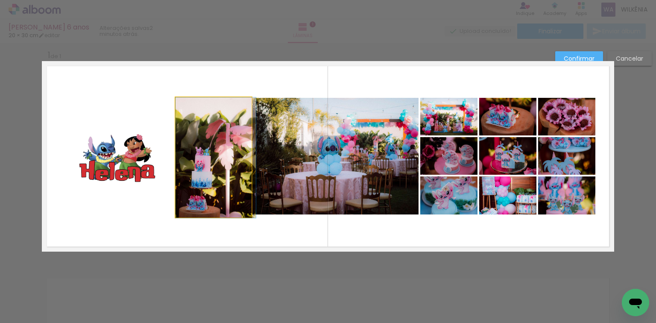
click at [219, 165] on quentale-photo at bounding box center [213, 157] width 76 height 120
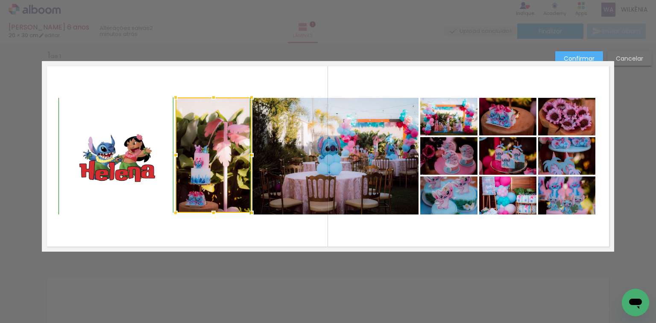
drag, startPoint x: 213, startPoint y: 221, endPoint x: 212, endPoint y: 216, distance: 4.9
click at [212, 216] on div at bounding box center [213, 212] width 17 height 17
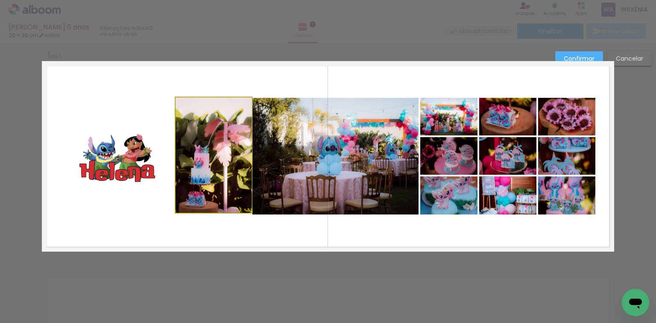
click at [208, 193] on quentale-photo at bounding box center [213, 154] width 76 height 115
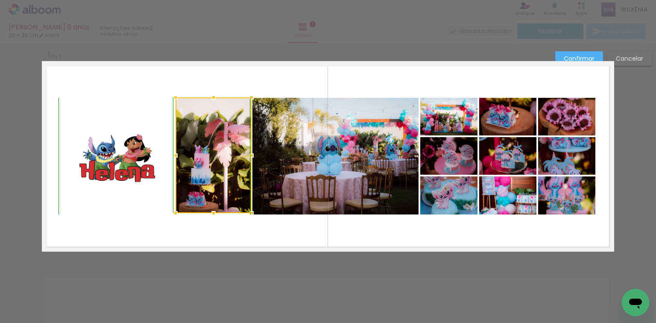
click at [211, 213] on div at bounding box center [213, 212] width 17 height 17
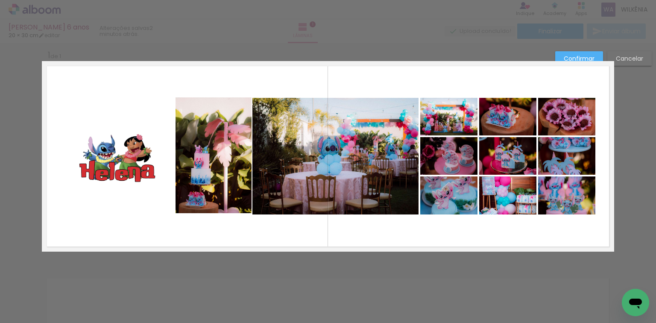
click at [225, 161] on quentale-photo at bounding box center [213, 155] width 76 height 116
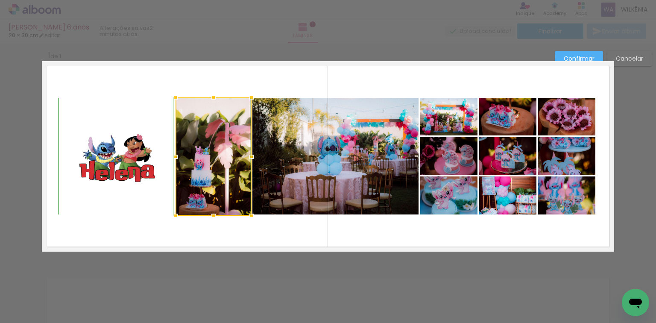
click at [251, 216] on div at bounding box center [251, 215] width 17 height 17
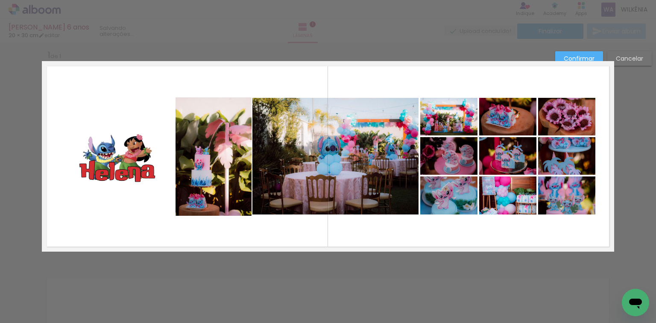
click at [251, 241] on quentale-layouter at bounding box center [328, 156] width 572 height 190
click at [237, 136] on quentale-photo at bounding box center [213, 156] width 76 height 118
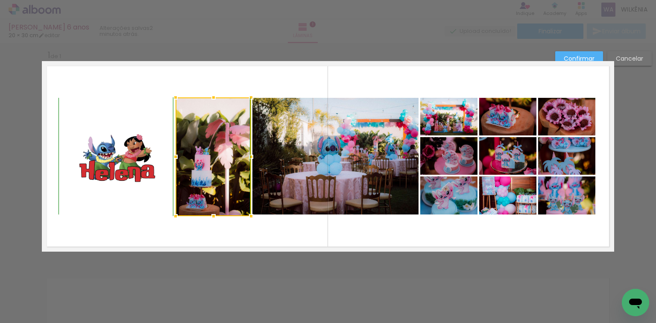
drag, startPoint x: 247, startPoint y: 213, endPoint x: 246, endPoint y: 208, distance: 5.1
click at [246, 208] on div at bounding box center [250, 215] width 17 height 17
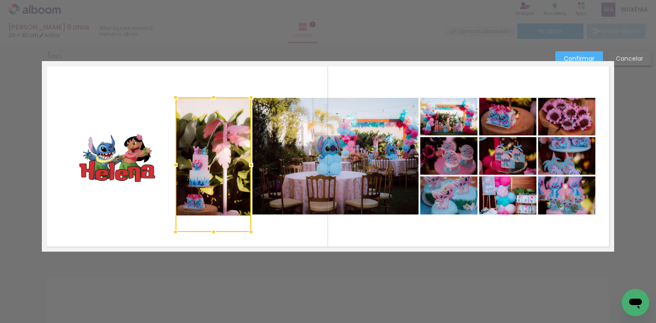
drag, startPoint x: 210, startPoint y: 215, endPoint x: 210, endPoint y: 229, distance: 13.7
click at [210, 229] on div at bounding box center [213, 231] width 17 height 17
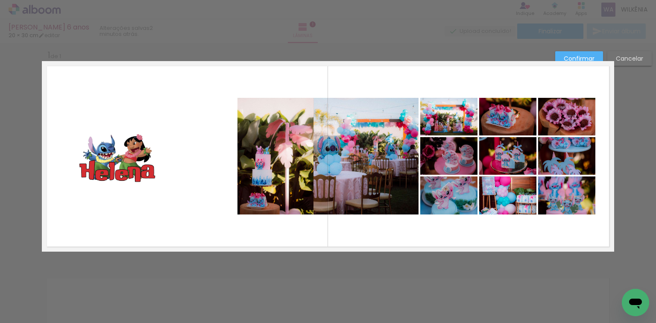
click at [342, 225] on quentale-layouter at bounding box center [328, 156] width 572 height 190
click at [0, 0] on slot "Cancelar" at bounding box center [0, 0] width 0 height 0
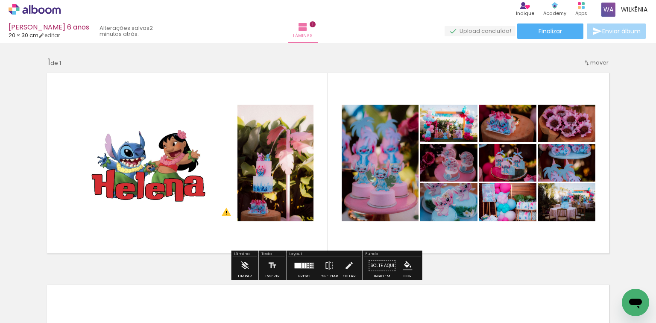
scroll to position [0, 2100]
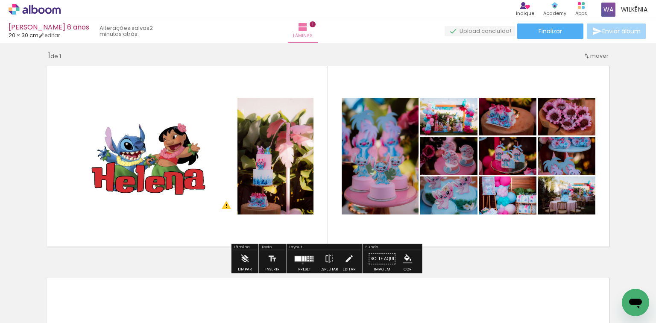
click at [301, 263] on div at bounding box center [304, 258] width 23 height 17
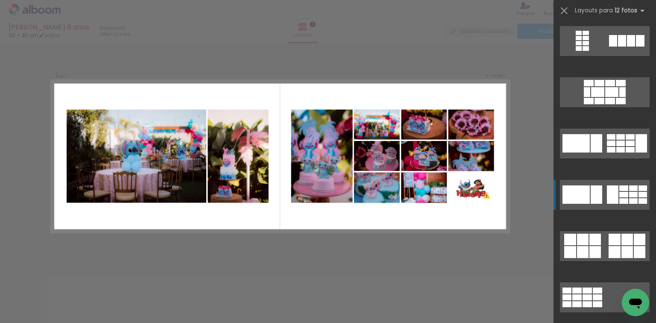
scroll to position [154, 0]
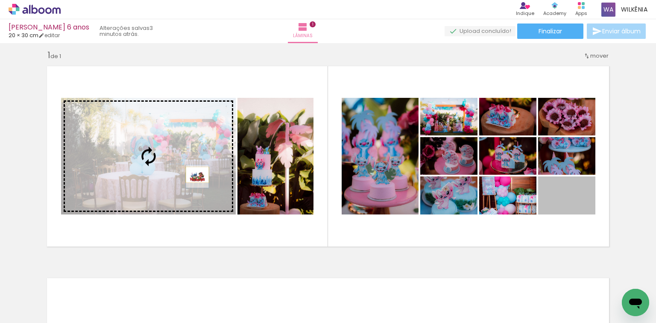
drag, startPoint x: 579, startPoint y: 207, endPoint x: 195, endPoint y: 175, distance: 385.5
click at [0, 0] on slot at bounding box center [0, 0] width 0 height 0
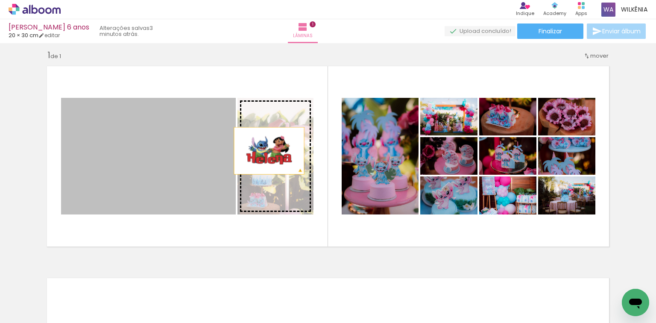
drag, startPoint x: 148, startPoint y: 155, endPoint x: 266, endPoint y: 151, distance: 118.3
click at [0, 0] on slot at bounding box center [0, 0] width 0 height 0
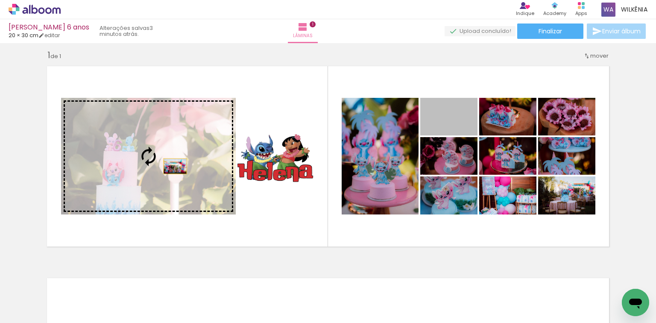
drag, startPoint x: 465, startPoint y: 123, endPoint x: 172, endPoint y: 166, distance: 296.1
click at [0, 0] on slot at bounding box center [0, 0] width 0 height 0
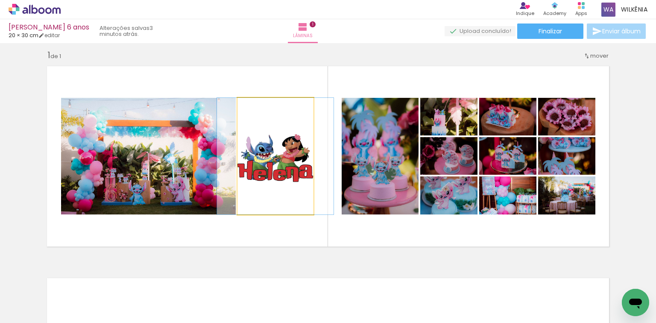
click at [290, 167] on quentale-photo at bounding box center [275, 156] width 76 height 117
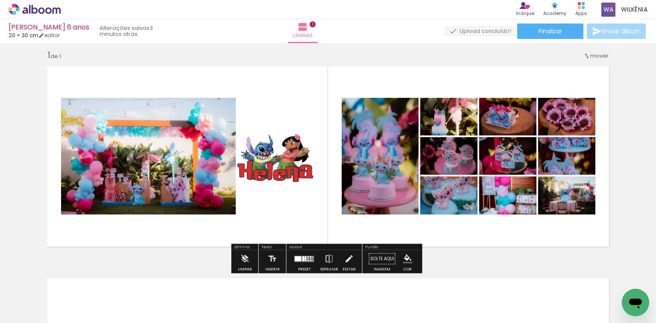
click at [284, 169] on quentale-photo at bounding box center [275, 156] width 76 height 117
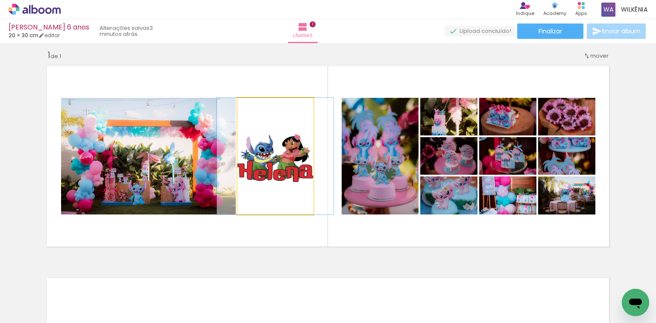
click at [283, 169] on quentale-photo at bounding box center [275, 156] width 76 height 117
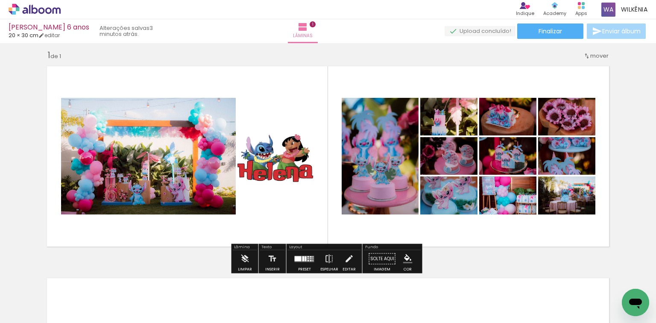
click at [299, 162] on quentale-photo at bounding box center [275, 156] width 76 height 117
click at [347, 266] on iron-icon at bounding box center [348, 258] width 9 height 17
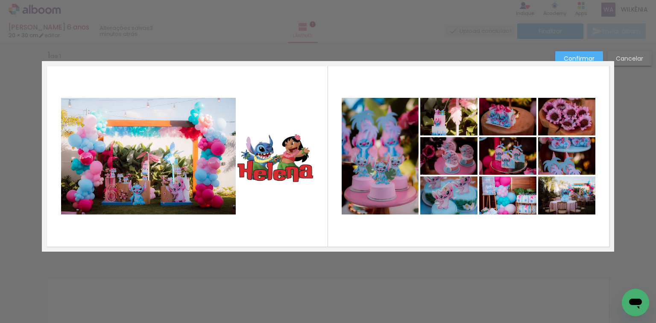
click at [287, 159] on quentale-photo at bounding box center [275, 156] width 76 height 117
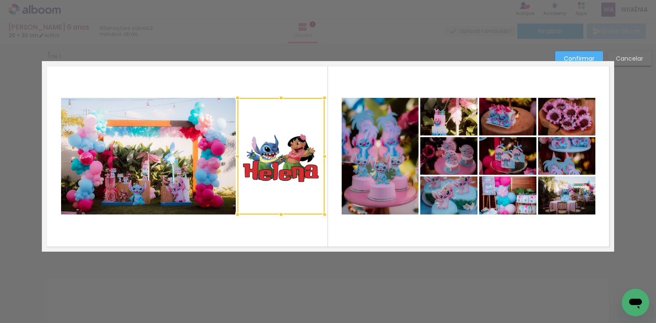
drag, startPoint x: 310, startPoint y: 161, endPoint x: 321, endPoint y: 161, distance: 11.1
click at [321, 161] on div at bounding box center [324, 156] width 17 height 17
click at [367, 85] on quentale-layouter at bounding box center [328, 156] width 572 height 190
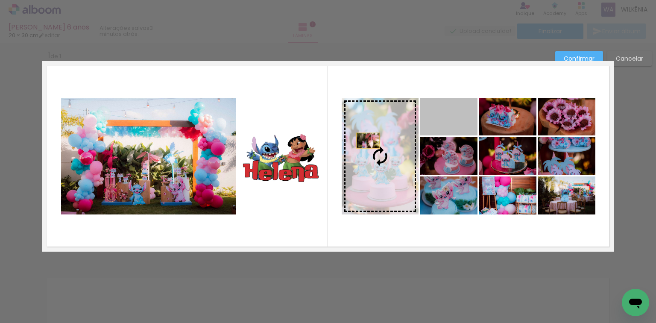
drag, startPoint x: 454, startPoint y: 119, endPoint x: 365, endPoint y: 140, distance: 91.3
click at [0, 0] on slot at bounding box center [0, 0] width 0 height 0
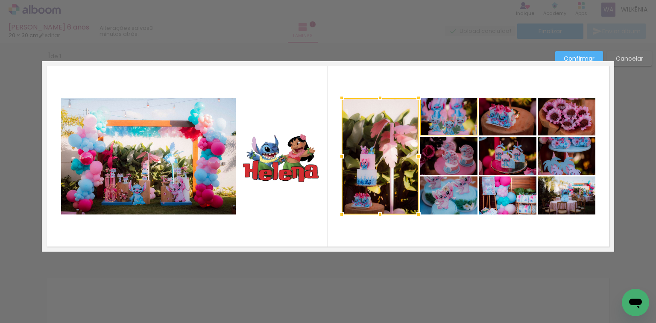
click at [437, 73] on quentale-layouter at bounding box center [328, 156] width 572 height 190
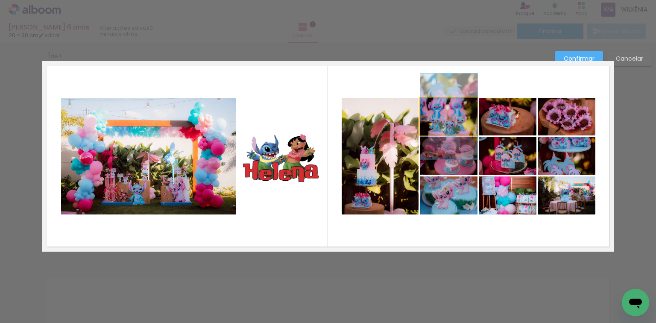
click at [442, 121] on quentale-photo at bounding box center [448, 117] width 57 height 38
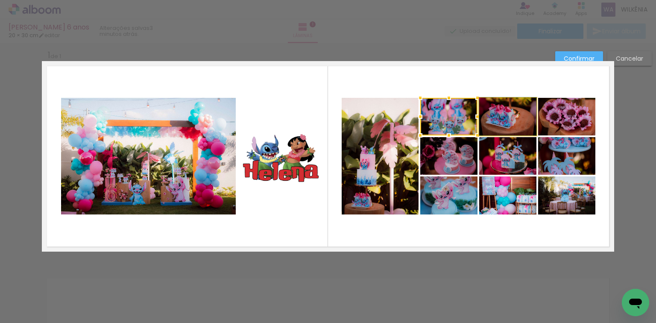
click at [504, 124] on quentale-photo at bounding box center [507, 117] width 57 height 38
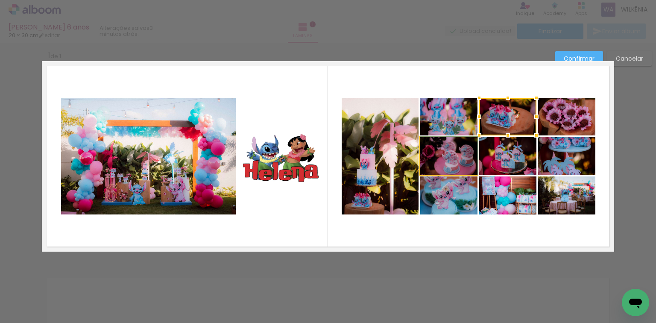
click at [454, 158] on quentale-photo at bounding box center [448, 156] width 57 height 38
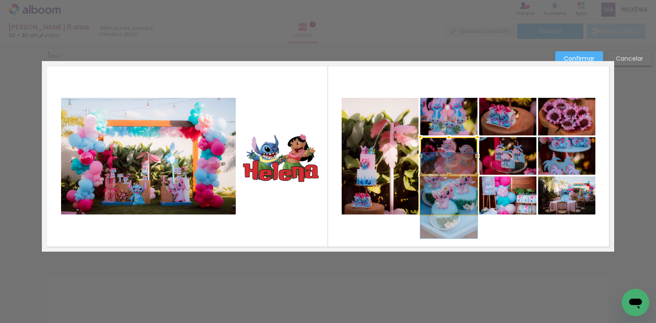
click at [454, 196] on quentale-photo at bounding box center [448, 195] width 57 height 38
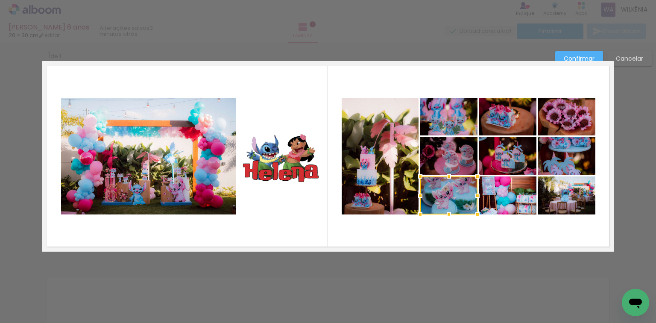
click at [454, 196] on div at bounding box center [448, 195] width 57 height 38
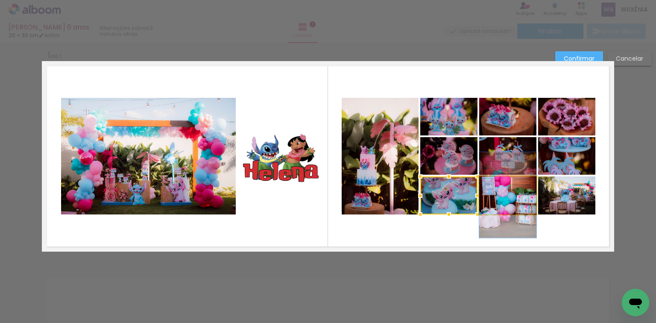
click at [514, 210] on quentale-photo at bounding box center [507, 195] width 57 height 38
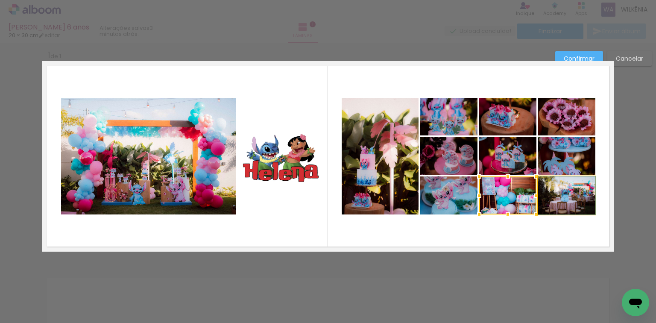
click at [574, 202] on quentale-photo at bounding box center [566, 195] width 57 height 38
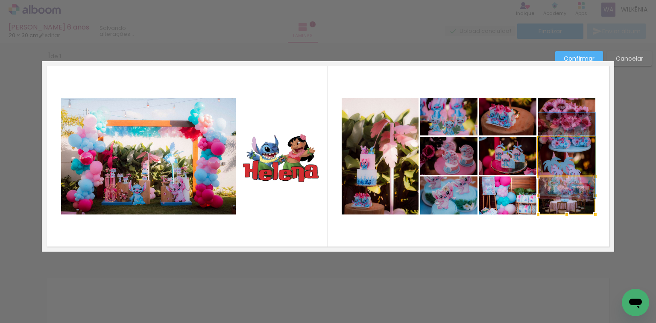
click at [577, 155] on quentale-photo at bounding box center [566, 156] width 57 height 38
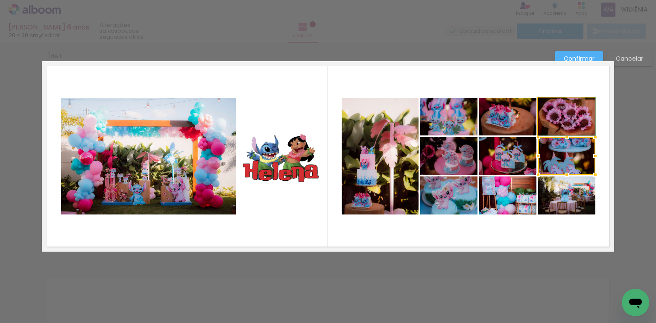
click at [572, 105] on quentale-photo at bounding box center [566, 117] width 57 height 38
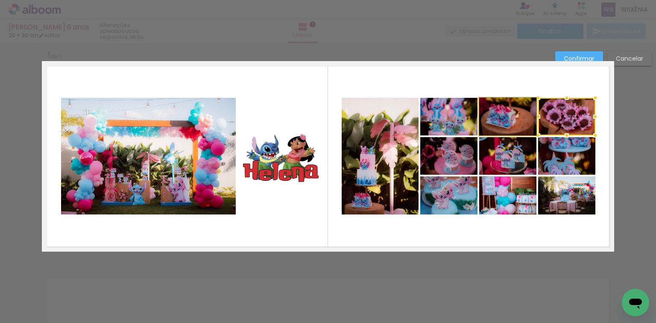
click at [515, 110] on quentale-photo at bounding box center [507, 117] width 57 height 38
click at [538, 110] on div at bounding box center [566, 117] width 57 height 38
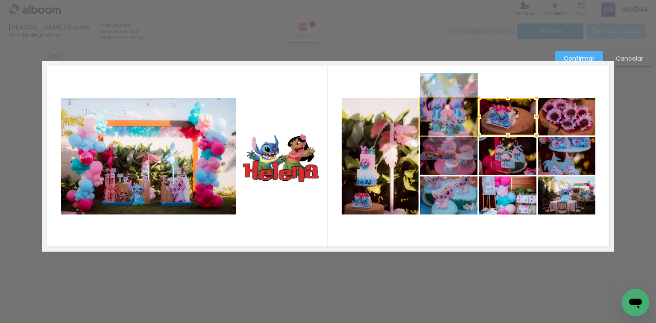
click at [441, 108] on quentale-photo at bounding box center [448, 117] width 57 height 38
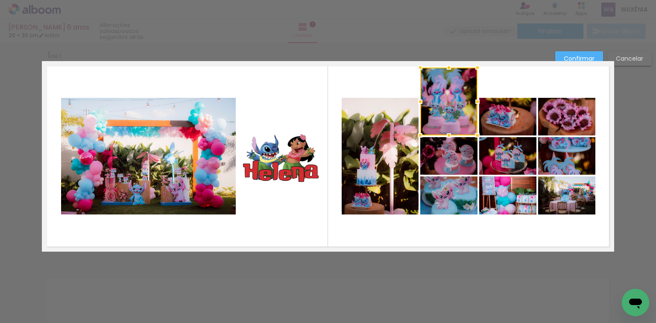
drag, startPoint x: 445, startPoint y: 98, endPoint x: 444, endPoint y: 68, distance: 30.3
click at [444, 68] on div at bounding box center [448, 67] width 17 height 17
click at [459, 237] on quentale-layouter at bounding box center [328, 156] width 572 height 190
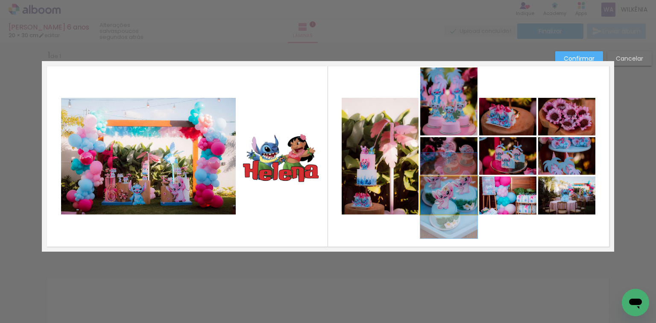
click at [439, 201] on quentale-photo at bounding box center [448, 195] width 57 height 38
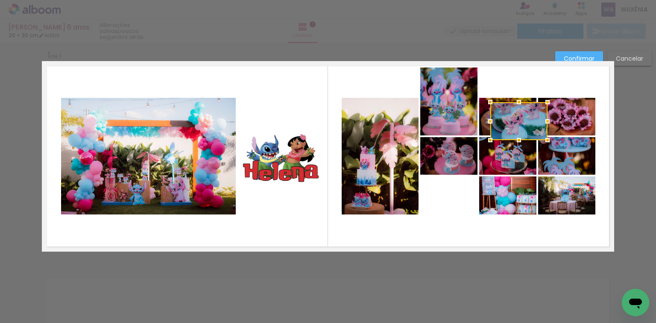
drag, startPoint x: 444, startPoint y: 198, endPoint x: 514, endPoint y: 124, distance: 102.1
click at [514, 124] on div at bounding box center [518, 121] width 57 height 38
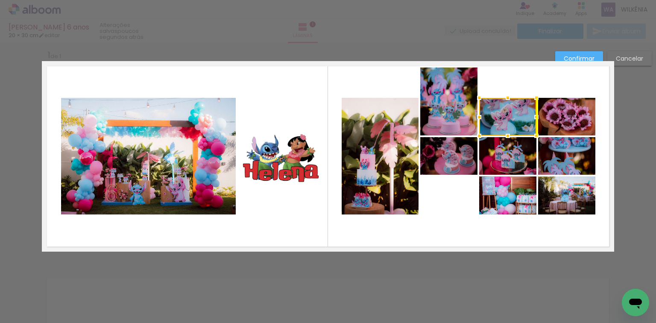
drag, startPoint x: 519, startPoint y: 121, endPoint x: 512, endPoint y: 117, distance: 8.4
click at [512, 117] on div at bounding box center [507, 117] width 57 height 38
click at [540, 78] on quentale-layouter at bounding box center [328, 156] width 572 height 190
click at [511, 117] on quentale-photo at bounding box center [507, 116] width 57 height 38
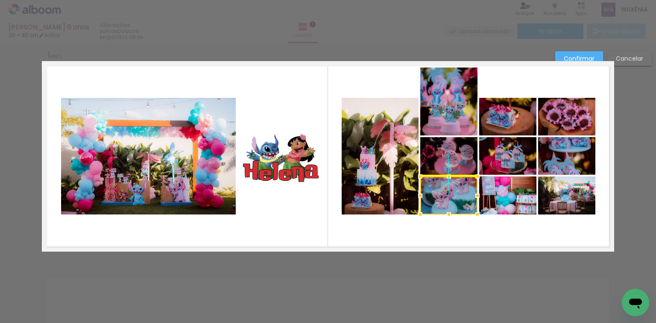
drag, startPoint x: 508, startPoint y: 125, endPoint x: 454, endPoint y: 198, distance: 90.9
click at [454, 198] on div at bounding box center [448, 195] width 57 height 38
click at [515, 109] on quentale-photo at bounding box center [507, 117] width 57 height 38
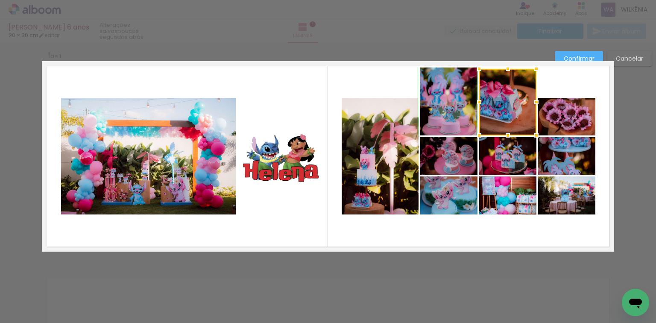
drag, startPoint x: 505, startPoint y: 96, endPoint x: 504, endPoint y: 65, distance: 31.2
click at [504, 65] on div at bounding box center [507, 68] width 17 height 17
click at [564, 82] on quentale-layouter at bounding box center [328, 156] width 572 height 190
click at [568, 114] on quentale-photo at bounding box center [566, 117] width 57 height 38
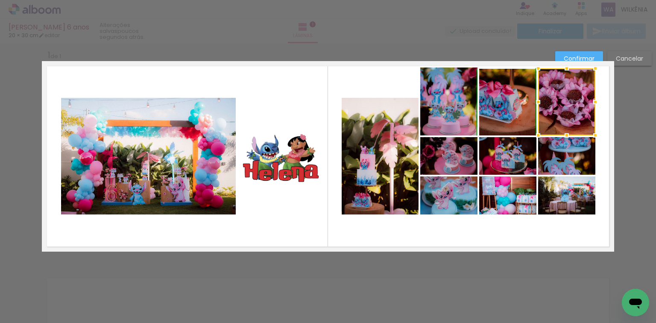
drag, startPoint x: 567, startPoint y: 96, endPoint x: 567, endPoint y: 68, distance: 28.2
click at [567, 68] on div at bounding box center [566, 68] width 17 height 17
click at [0, 0] on slot "Confirmar" at bounding box center [0, 0] width 0 height 0
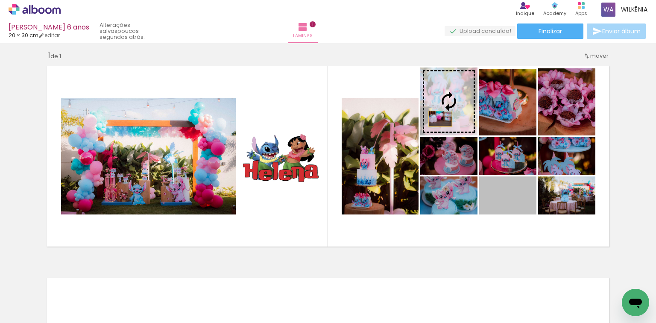
drag, startPoint x: 522, startPoint y: 210, endPoint x: 438, endPoint y: 119, distance: 124.5
click at [0, 0] on slot at bounding box center [0, 0] width 0 height 0
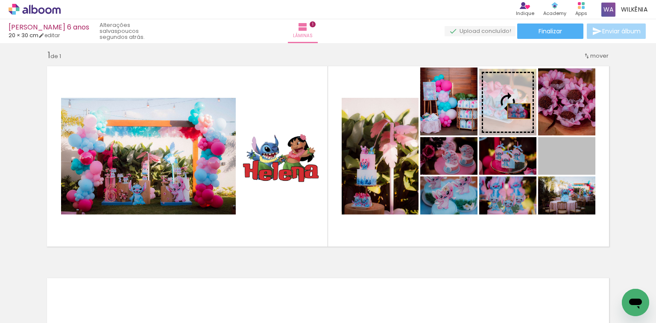
drag, startPoint x: 583, startPoint y: 165, endPoint x: 516, endPoint y: 111, distance: 85.9
click at [0, 0] on slot at bounding box center [0, 0] width 0 height 0
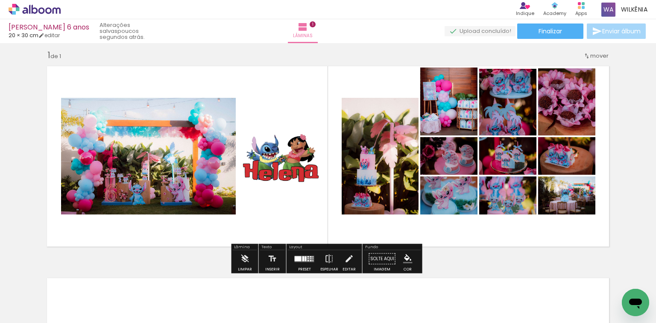
click at [469, 207] on quentale-photo at bounding box center [448, 195] width 57 height 38
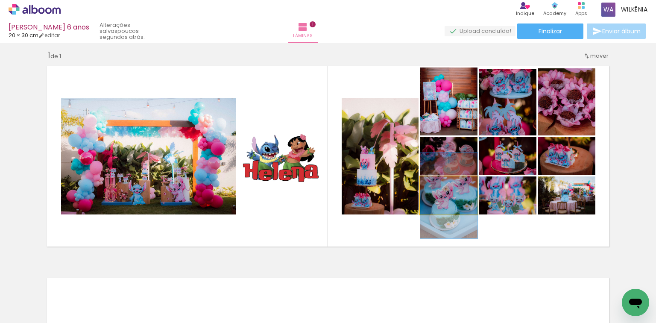
drag, startPoint x: 457, startPoint y: 201, endPoint x: 466, endPoint y: 205, distance: 10.1
click at [457, 201] on quentale-photo at bounding box center [448, 195] width 57 height 38
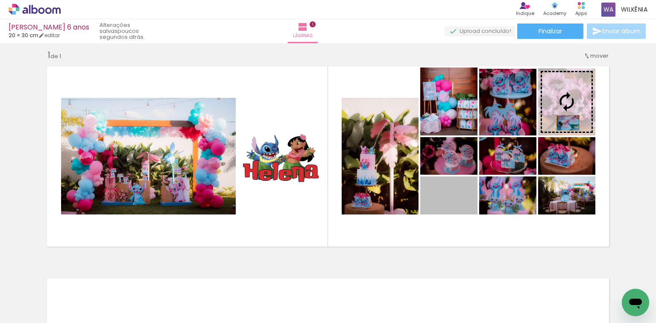
drag, startPoint x: 455, startPoint y: 209, endPoint x: 565, endPoint y: 123, distance: 140.0
click at [0, 0] on slot at bounding box center [0, 0] width 0 height 0
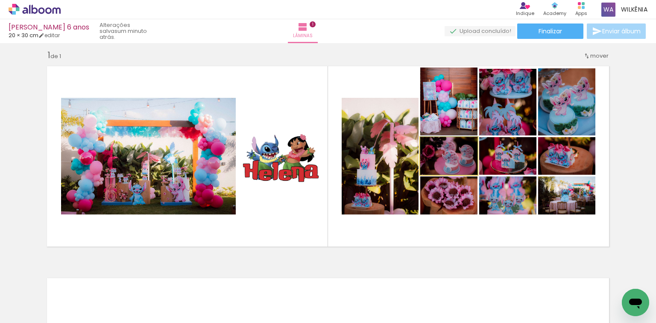
click at [461, 165] on quentale-photo at bounding box center [448, 156] width 57 height 38
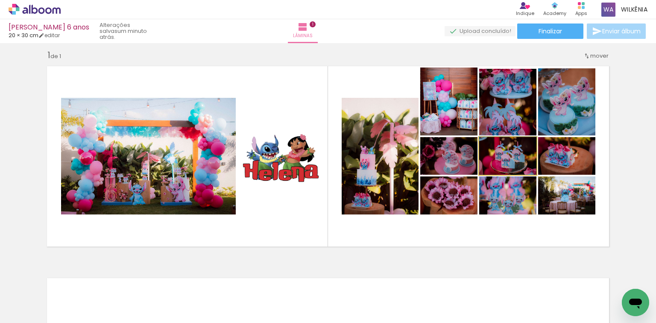
click at [522, 162] on quentale-photo at bounding box center [507, 156] width 57 height 38
click at [581, 161] on quentale-photo at bounding box center [566, 156] width 57 height 38
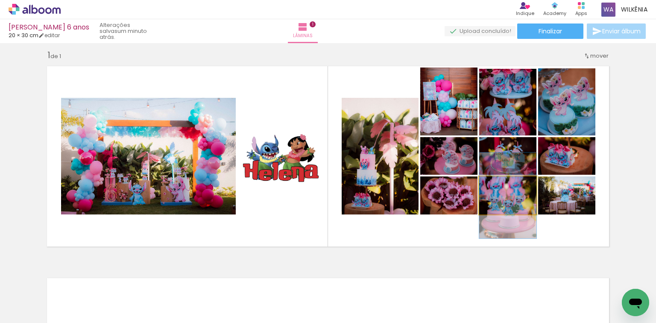
click at [521, 206] on quentale-photo at bounding box center [507, 195] width 57 height 38
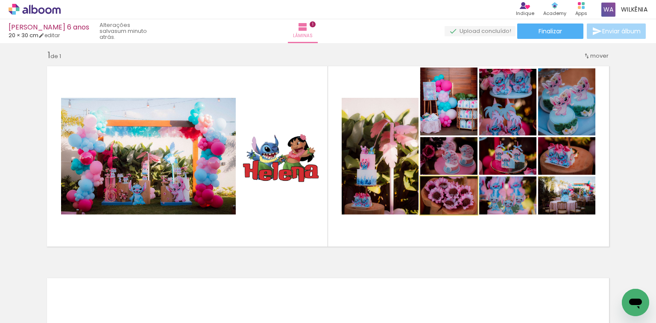
click at [461, 206] on quentale-photo at bounding box center [448, 195] width 57 height 38
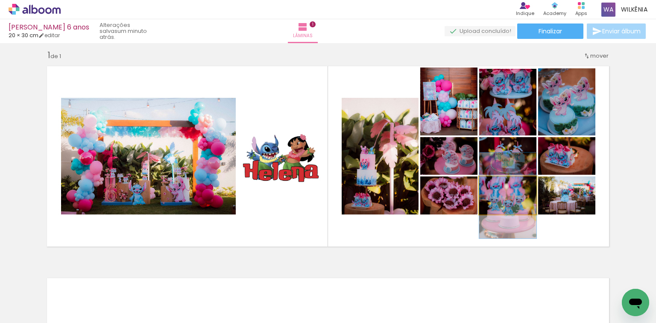
click at [517, 208] on quentale-photo at bounding box center [507, 195] width 57 height 38
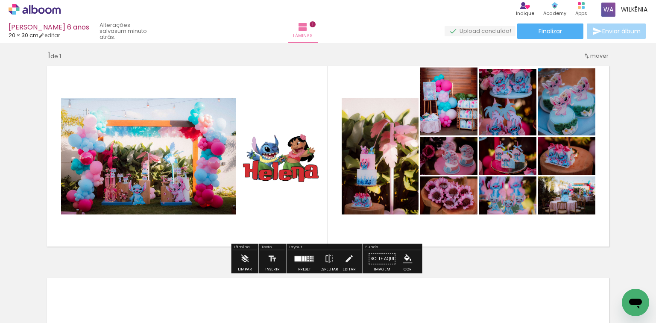
click at [509, 201] on div "Largura Cor" at bounding box center [506, 198] width 15 height 13
click at [344, 261] on iron-icon at bounding box center [348, 258] width 9 height 17
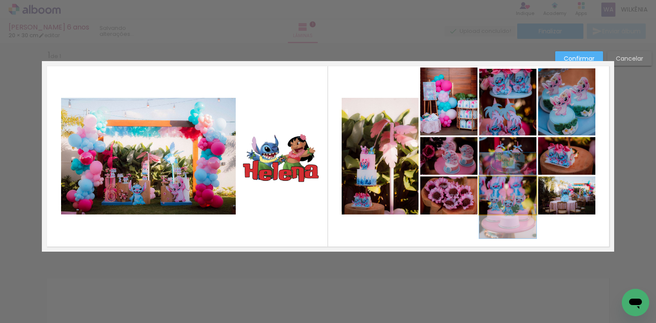
click at [494, 198] on quentale-photo at bounding box center [507, 195] width 57 height 38
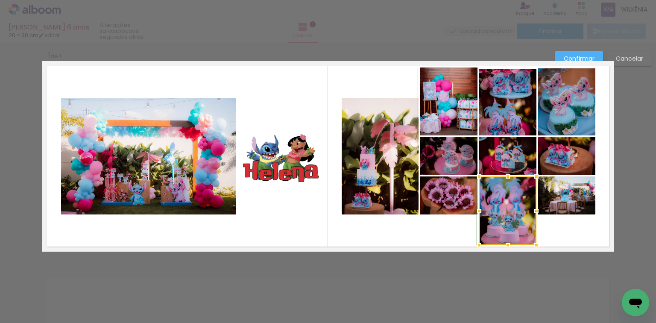
drag, startPoint x: 505, startPoint y: 226, endPoint x: 506, endPoint y: 246, distance: 19.7
click at [506, 246] on div at bounding box center [507, 244] width 17 height 17
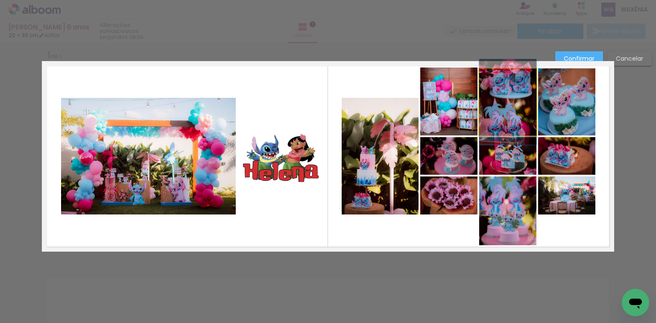
click at [509, 84] on quentale-photo at bounding box center [507, 102] width 57 height 67
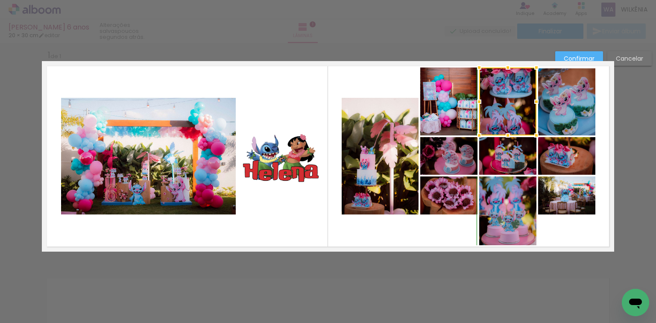
click at [507, 62] on div at bounding box center [507, 67] width 17 height 17
click at [574, 201] on quentale-photo at bounding box center [566, 195] width 57 height 38
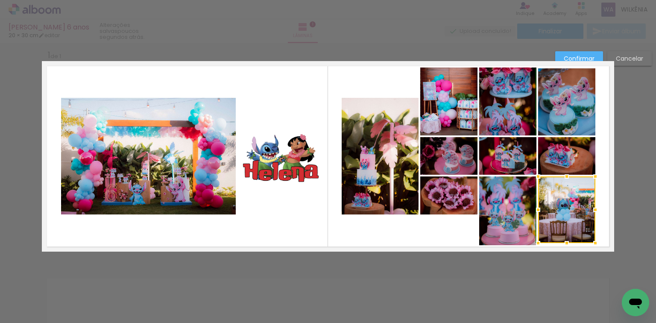
drag, startPoint x: 564, startPoint y: 214, endPoint x: 564, endPoint y: 242, distance: 28.6
click at [564, 242] on div at bounding box center [566, 242] width 17 height 17
click at [457, 198] on quentale-photo at bounding box center [448, 195] width 57 height 38
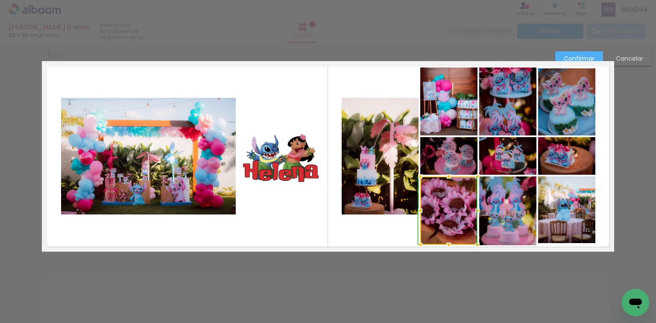
drag, startPoint x: 441, startPoint y: 212, endPoint x: 442, endPoint y: 246, distance: 34.2
click at [442, 246] on div at bounding box center [448, 244] width 17 height 17
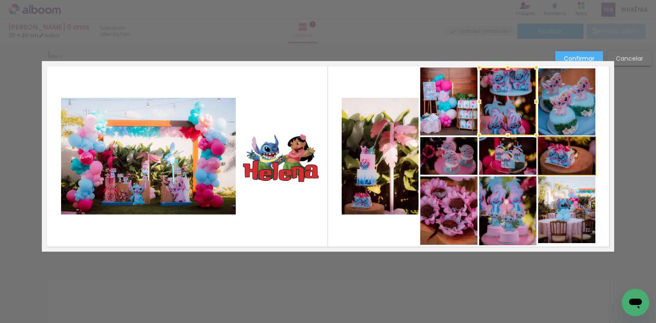
drag, startPoint x: 575, startPoint y: 157, endPoint x: 577, endPoint y: 152, distance: 5.0
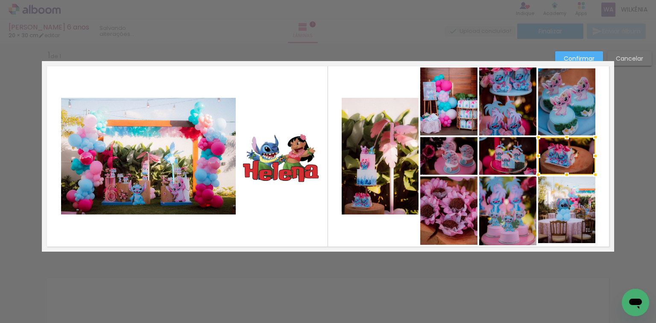
click at [570, 159] on div at bounding box center [566, 156] width 57 height 38
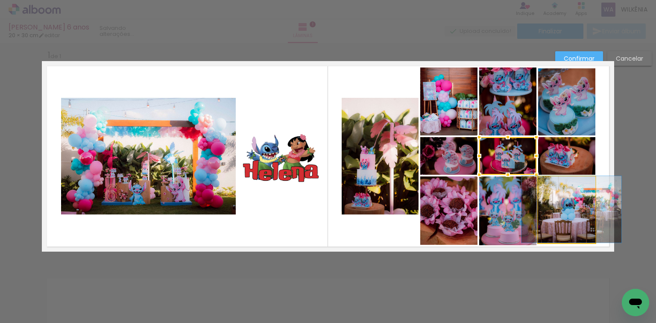
drag, startPoint x: 563, startPoint y: 219, endPoint x: 568, endPoint y: 218, distance: 4.9
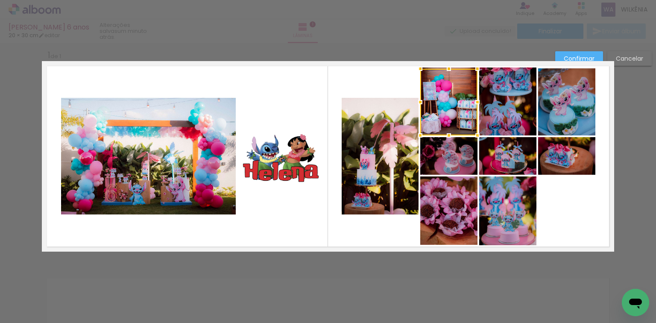
drag, startPoint x: 571, startPoint y: 222, endPoint x: 466, endPoint y: 123, distance: 144.7
click at [466, 123] on div at bounding box center [448, 102] width 57 height 67
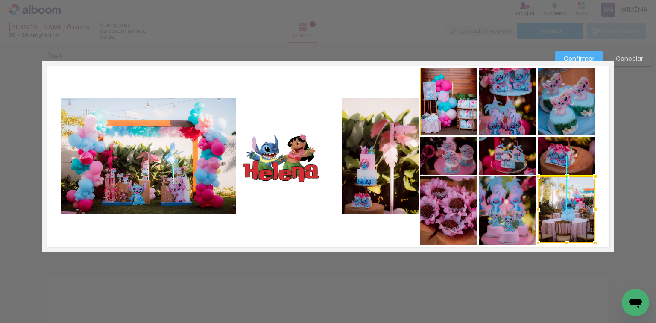
drag, startPoint x: 464, startPoint y: 119, endPoint x: 566, endPoint y: 210, distance: 136.3
click at [566, 210] on div at bounding box center [566, 209] width 57 height 67
click at [597, 177] on div at bounding box center [595, 176] width 17 height 17
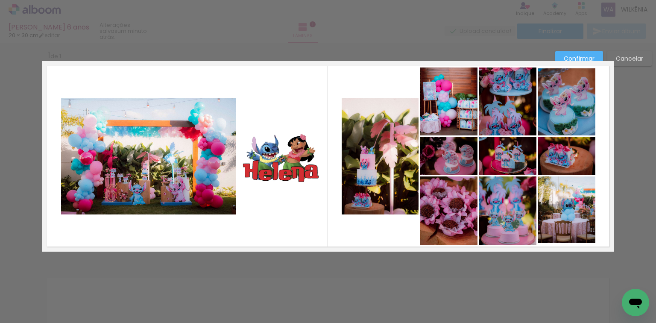
click at [0, 0] on slot "Confirmar" at bounding box center [0, 0] width 0 height 0
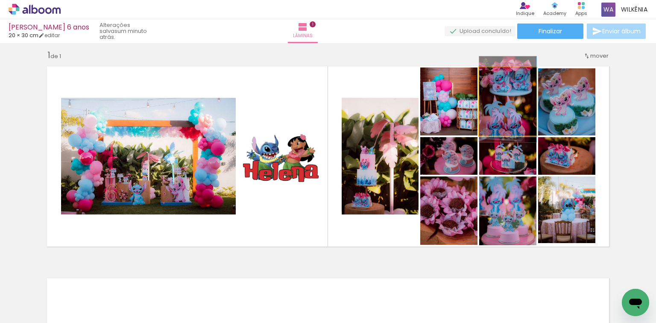
click at [517, 111] on quentale-photo at bounding box center [507, 101] width 57 height 68
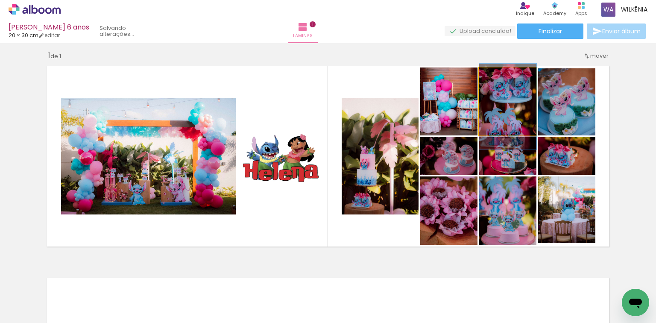
drag, startPoint x: 521, startPoint y: 116, endPoint x: 521, endPoint y: 123, distance: 7.3
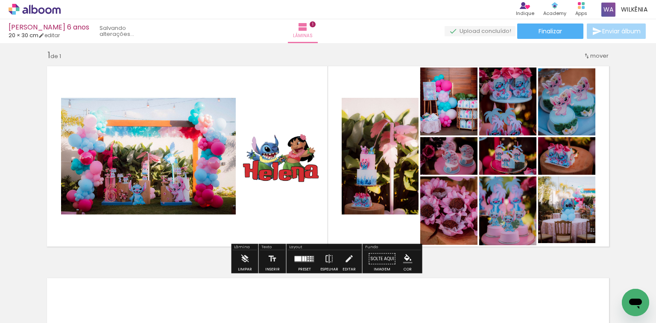
click at [520, 116] on quentale-photo at bounding box center [507, 101] width 57 height 68
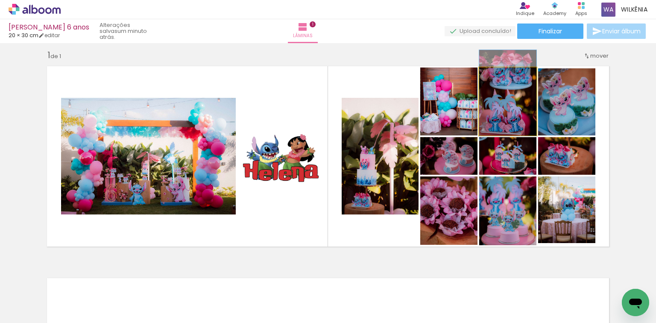
drag, startPoint x: 519, startPoint y: 114, endPoint x: 518, endPoint y: 102, distance: 12.4
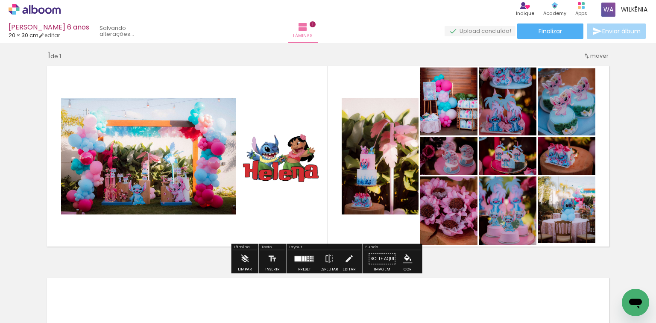
click at [461, 208] on quentale-photo at bounding box center [448, 210] width 57 height 68
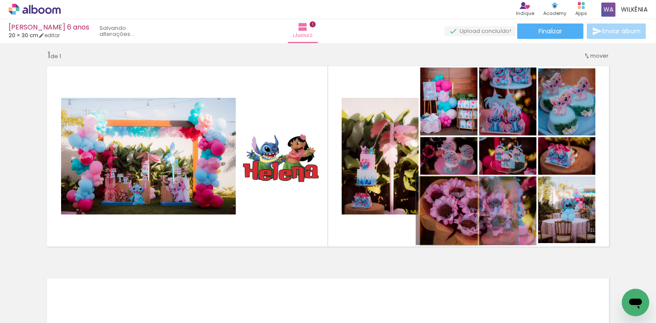
drag, startPoint x: 458, startPoint y: 215, endPoint x: 473, endPoint y: 225, distance: 18.5
click at [0, 0] on slot at bounding box center [0, 0] width 0 height 0
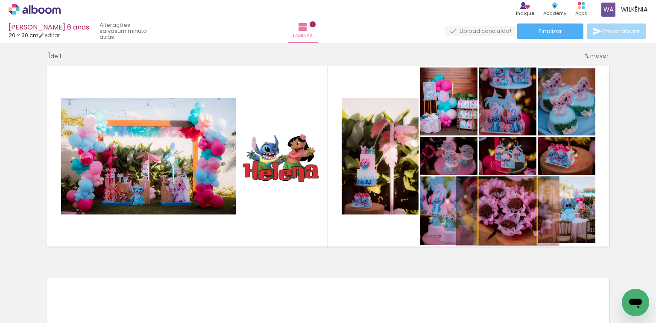
click at [504, 220] on quentale-photo at bounding box center [507, 210] width 57 height 69
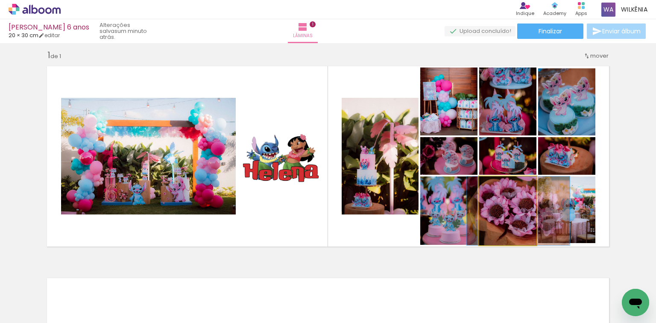
drag, startPoint x: 508, startPoint y: 219, endPoint x: 518, endPoint y: 219, distance: 10.7
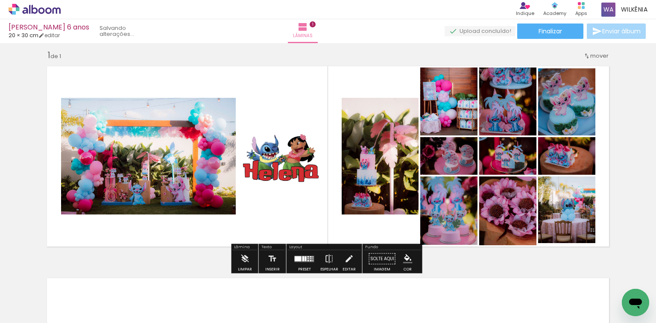
click at [497, 219] on quentale-photo at bounding box center [507, 210] width 57 height 69
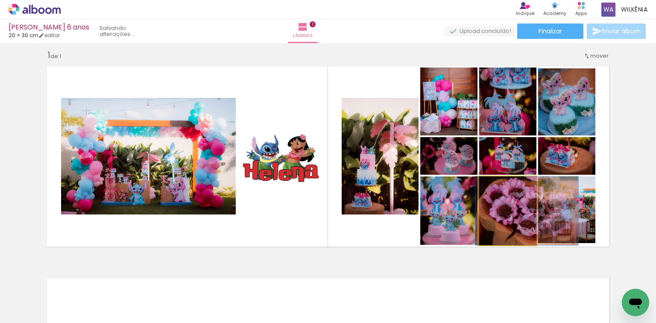
drag, startPoint x: 493, startPoint y: 223, endPoint x: 502, endPoint y: 223, distance: 8.5
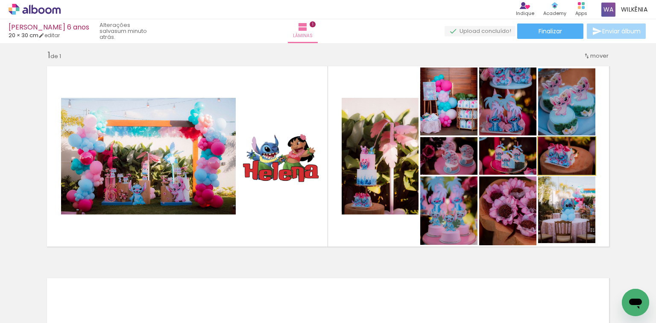
click at [583, 167] on quentale-photo at bounding box center [566, 156] width 57 height 38
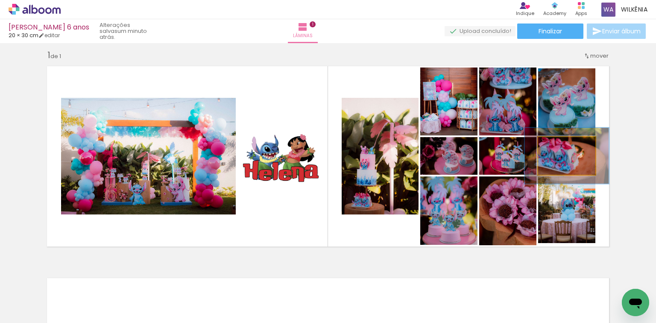
drag, startPoint x: 555, startPoint y: 146, endPoint x: 567, endPoint y: 149, distance: 11.7
type paper-slider "147"
click at [567, 149] on div at bounding box center [569, 146] width 8 height 8
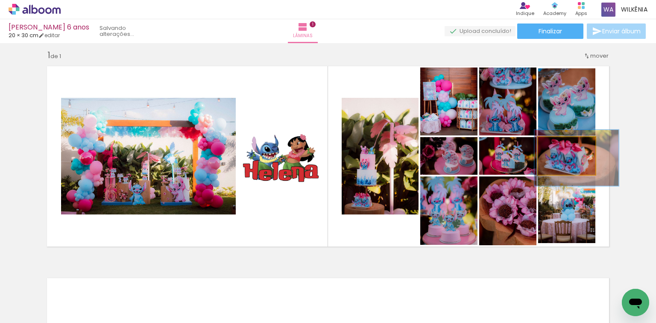
drag, startPoint x: 584, startPoint y: 168, endPoint x: 594, endPoint y: 170, distance: 10.0
click at [594, 170] on quentale-layouter at bounding box center [328, 156] width 572 height 190
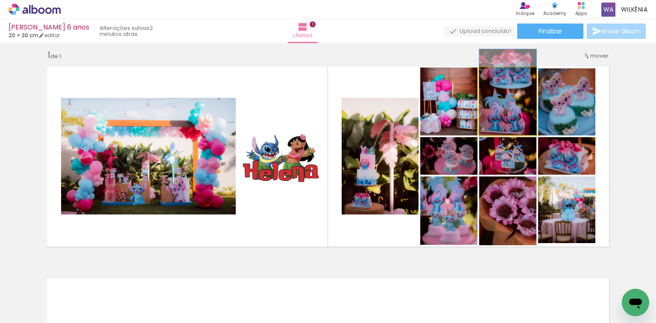
drag, startPoint x: 523, startPoint y: 108, endPoint x: 524, endPoint y: 98, distance: 9.9
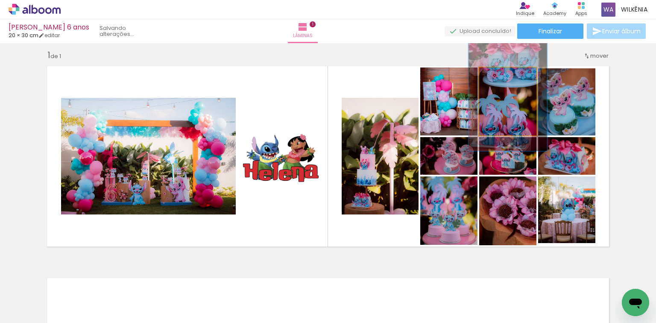
drag, startPoint x: 500, startPoint y: 77, endPoint x: 507, endPoint y: 78, distance: 6.5
type paper-slider "137"
click at [507, 78] on div at bounding box center [508, 77] width 8 height 8
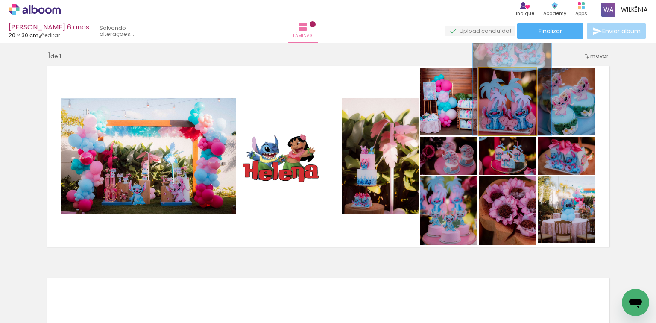
drag, startPoint x: 522, startPoint y: 113, endPoint x: 526, endPoint y: 96, distance: 17.2
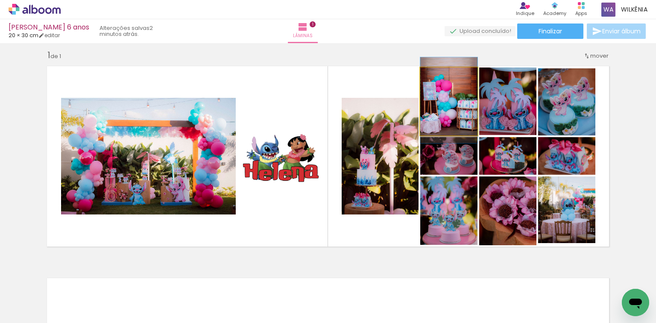
click at [444, 123] on quentale-photo at bounding box center [448, 101] width 57 height 68
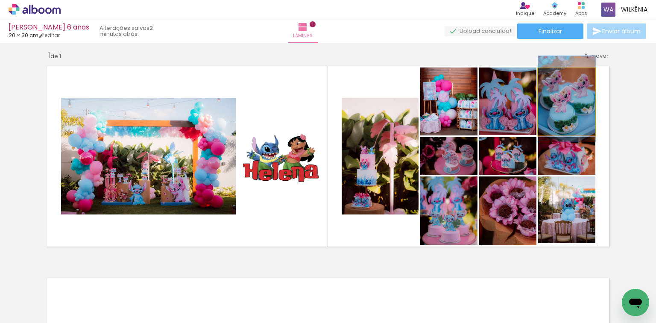
drag, startPoint x: 561, startPoint y: 115, endPoint x: 567, endPoint y: 112, distance: 6.7
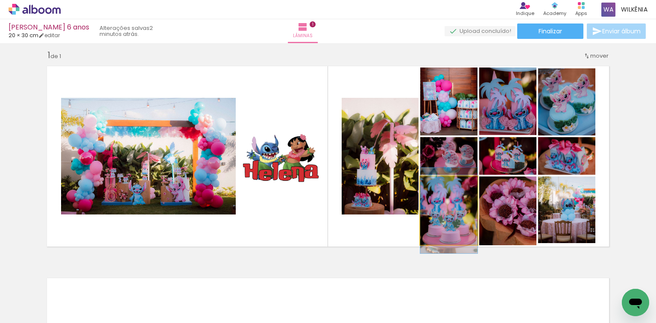
drag, startPoint x: 466, startPoint y: 216, endPoint x: 471, endPoint y: 216, distance: 5.5
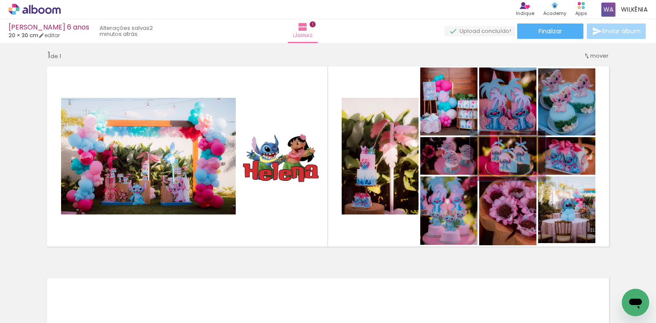
drag, startPoint x: 496, startPoint y: 146, endPoint x: 504, endPoint y: 146, distance: 7.7
type paper-slider "132"
click at [504, 146] on div at bounding box center [506, 146] width 8 height 8
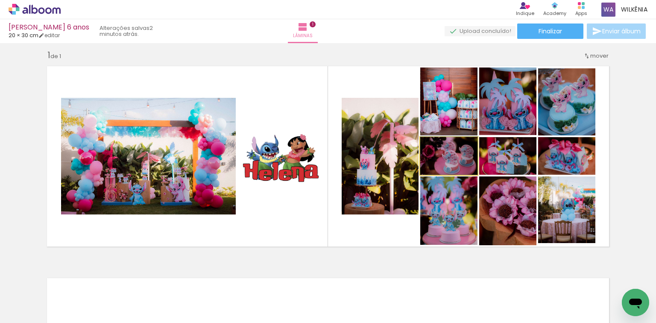
click at [463, 164] on quentale-photo at bounding box center [448, 156] width 57 height 38
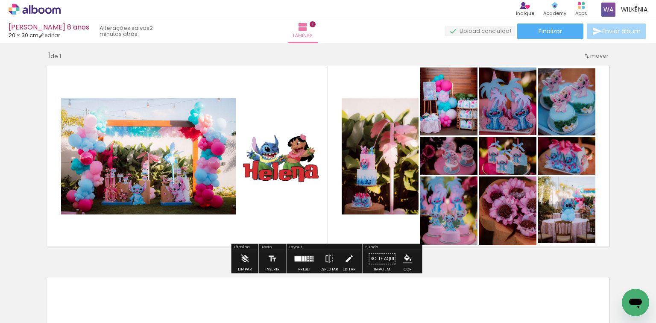
click at [397, 174] on quentale-photo at bounding box center [380, 156] width 77 height 117
click at [345, 261] on iron-icon at bounding box center [348, 258] width 9 height 17
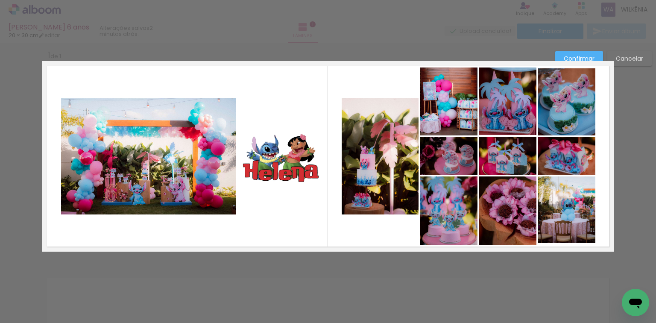
click at [376, 111] on quentale-photo at bounding box center [380, 156] width 77 height 117
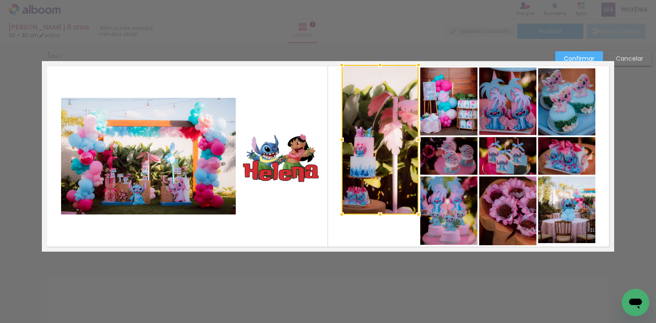
drag, startPoint x: 379, startPoint y: 91, endPoint x: 379, endPoint y: 66, distance: 25.2
click at [379, 66] on div at bounding box center [379, 64] width 17 height 17
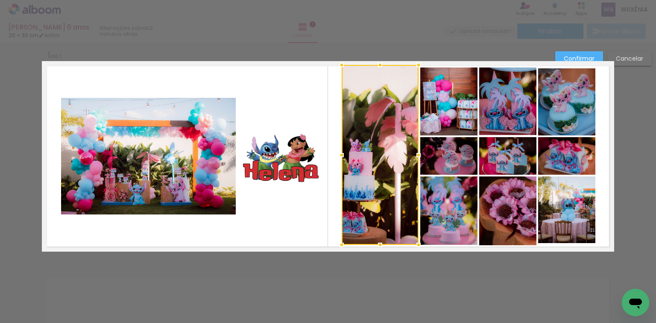
drag, startPoint x: 375, startPoint y: 217, endPoint x: 377, endPoint y: 238, distance: 21.0
click at [377, 238] on div at bounding box center [379, 244] width 17 height 17
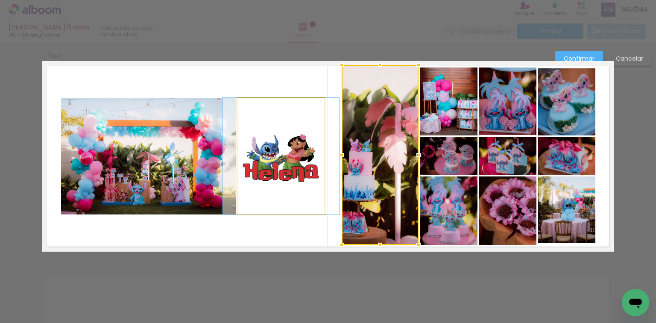
click at [282, 114] on quentale-photo at bounding box center [280, 156] width 87 height 117
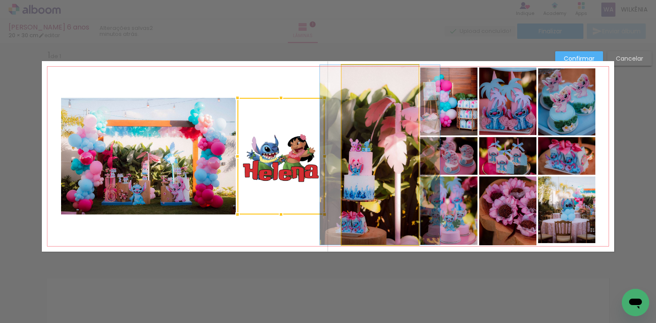
click at [374, 128] on quentale-photo at bounding box center [380, 155] width 77 height 180
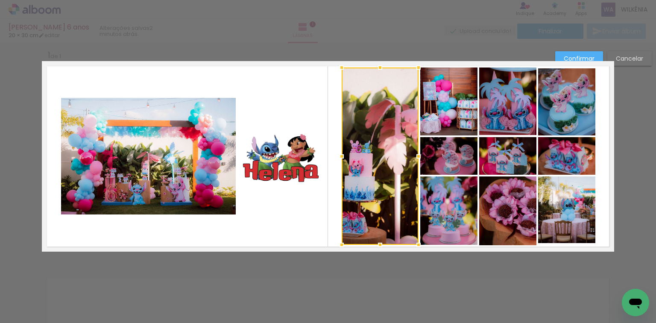
click at [378, 68] on div at bounding box center [379, 67] width 17 height 17
click at [390, 120] on div at bounding box center [380, 155] width 77 height 177
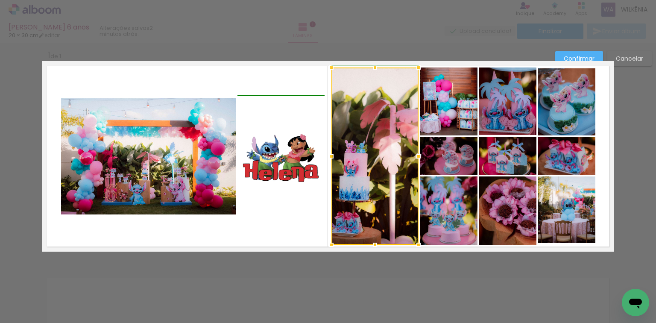
drag, startPoint x: 340, startPoint y: 158, endPoint x: 332, endPoint y: 157, distance: 8.6
click at [332, 157] on div at bounding box center [331, 156] width 17 height 17
click at [592, 53] on paper-button "Confirmar" at bounding box center [579, 58] width 48 height 15
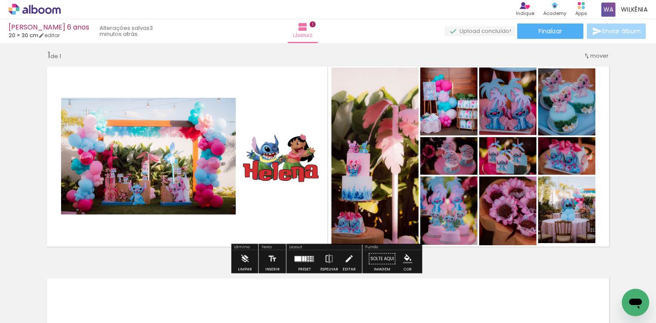
click at [163, 149] on quentale-photo at bounding box center [148, 156] width 175 height 117
click at [347, 263] on iron-icon at bounding box center [348, 258] width 9 height 17
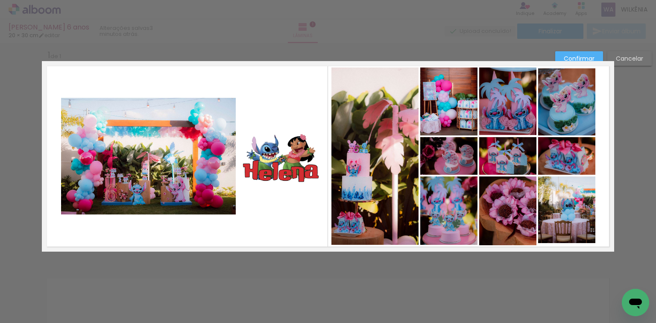
click at [146, 126] on quentale-photo at bounding box center [148, 156] width 175 height 117
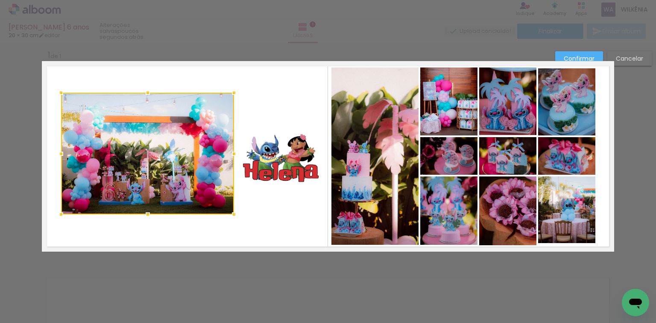
drag, startPoint x: 233, startPoint y: 98, endPoint x: 229, endPoint y: 94, distance: 5.1
click at [229, 94] on div at bounding box center [233, 92] width 17 height 17
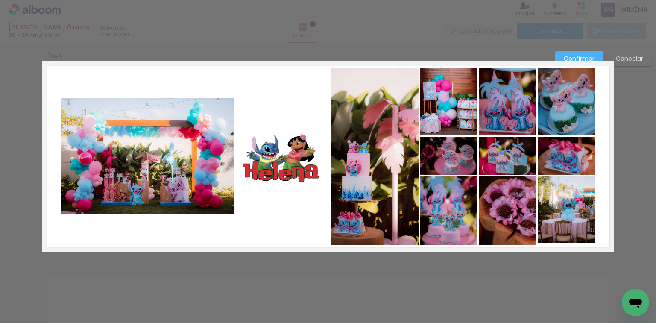
click at [0, 0] on slot "Cancelar" at bounding box center [0, 0] width 0 height 0
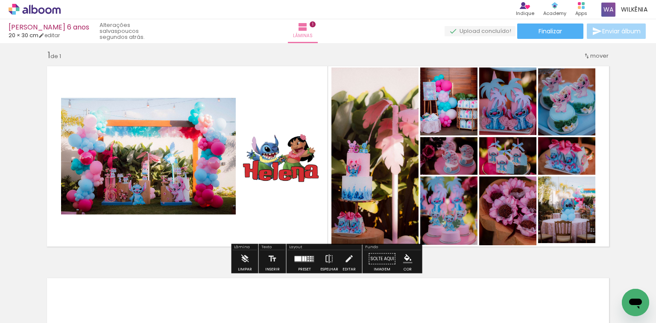
click at [631, 159] on div "Inserir lâmina 1 de 1" at bounding box center [328, 251] width 656 height 424
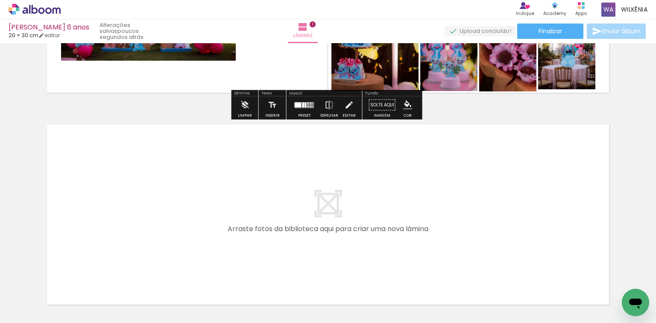
scroll to position [171, 0]
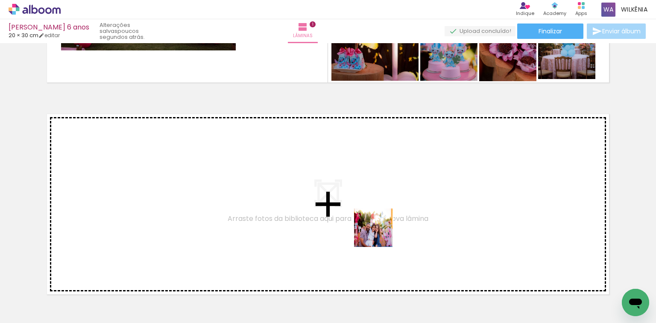
drag, startPoint x: 408, startPoint y: 286, endPoint x: 353, endPoint y: 200, distance: 102.1
click at [353, 200] on quentale-workspace at bounding box center [328, 161] width 656 height 323
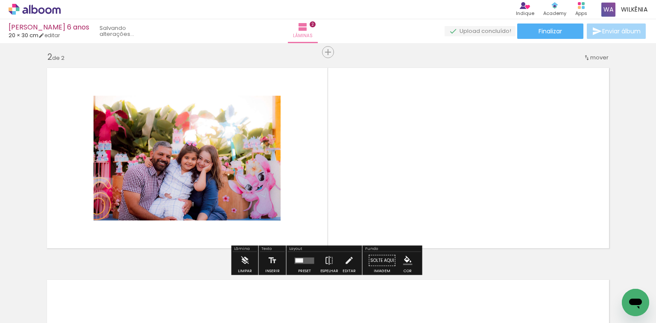
scroll to position [219, 0]
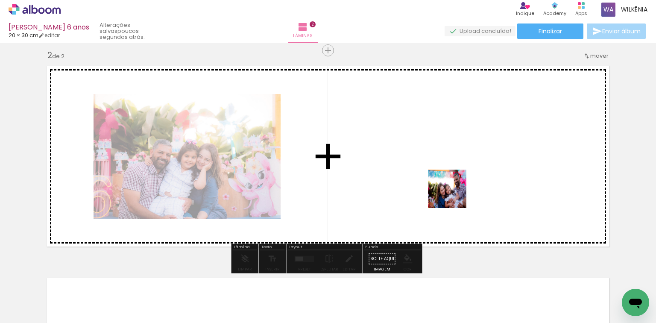
drag, startPoint x: 465, startPoint y: 265, endPoint x: 453, endPoint y: 187, distance: 78.6
click at [453, 187] on quentale-workspace at bounding box center [328, 161] width 656 height 323
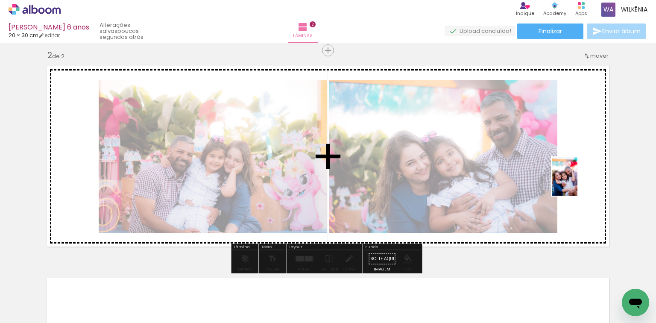
drag, startPoint x: 511, startPoint y: 300, endPoint x: 583, endPoint y: 183, distance: 137.6
click at [583, 183] on quentale-workspace at bounding box center [328, 161] width 656 height 323
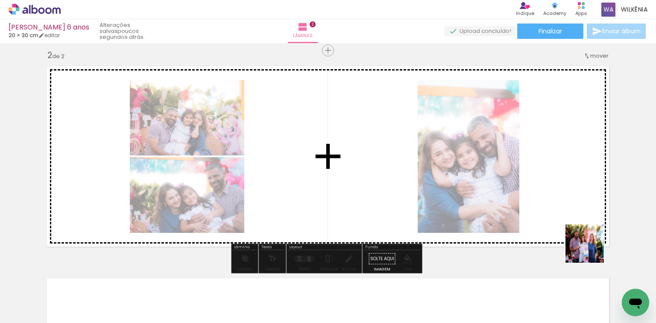
drag, startPoint x: 591, startPoint y: 250, endPoint x: 601, endPoint y: 206, distance: 45.1
click at [601, 204] on quentale-workspace at bounding box center [328, 161] width 656 height 323
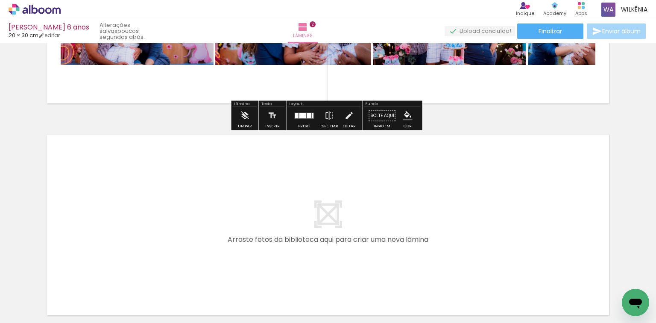
scroll to position [389, 0]
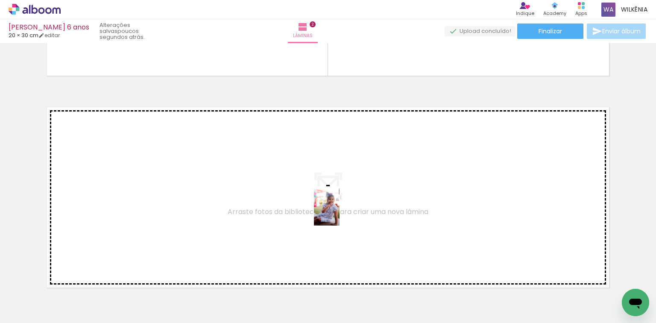
drag, startPoint x: 359, startPoint y: 300, endPoint x: 339, endPoint y: 213, distance: 89.6
click at [339, 213] on quentale-workspace at bounding box center [328, 161] width 656 height 323
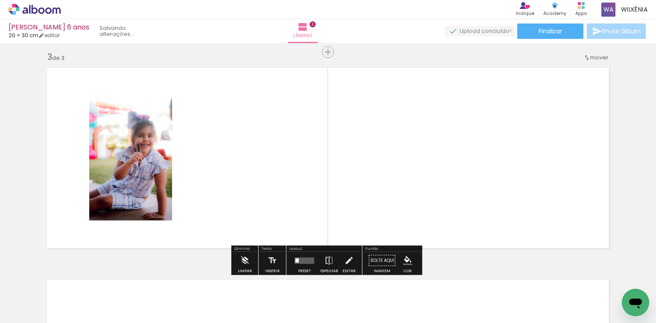
scroll to position [430, 0]
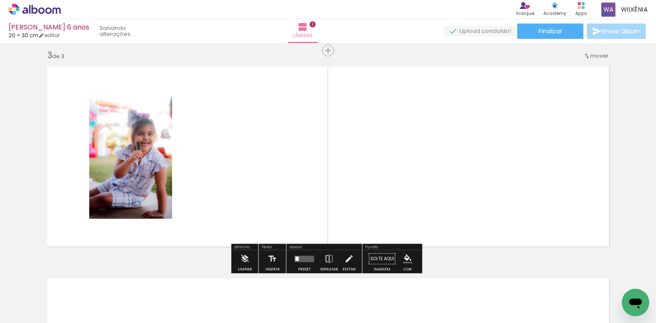
drag, startPoint x: 599, startPoint y: 298, endPoint x: 522, endPoint y: 182, distance: 138.8
click at [522, 182] on quentale-workspace at bounding box center [328, 161] width 656 height 323
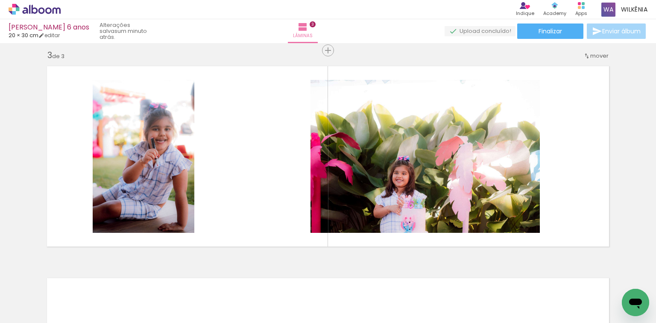
scroll to position [0, 648]
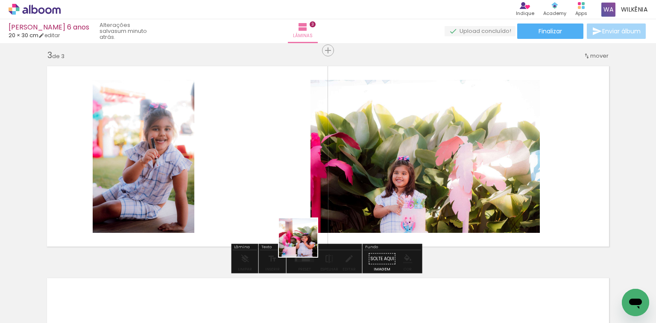
drag, startPoint x: 306, startPoint y: 304, endPoint x: 305, endPoint y: 241, distance: 62.8
click at [302, 227] on quentale-workspace at bounding box center [328, 161] width 656 height 323
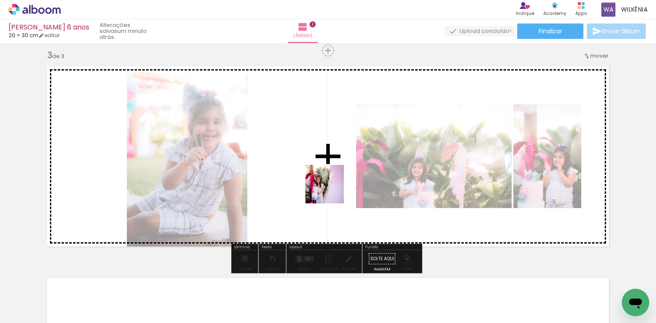
drag, startPoint x: 354, startPoint y: 294, endPoint x: 330, endPoint y: 192, distance: 104.9
click at [330, 190] on quentale-workspace at bounding box center [328, 161] width 656 height 323
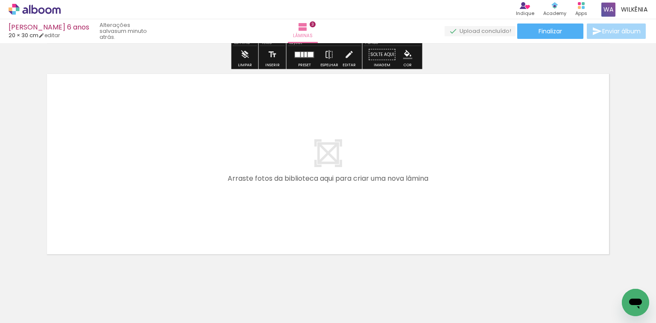
scroll to position [654, 0]
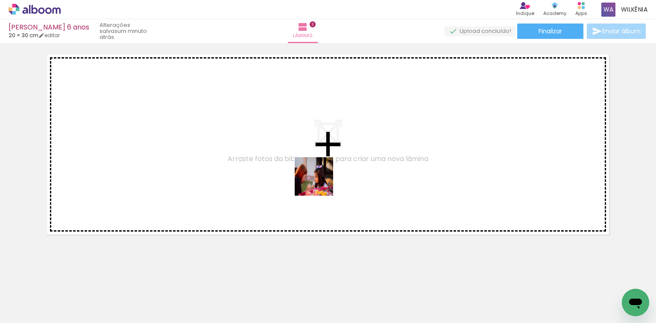
drag, startPoint x: 449, startPoint y: 297, endPoint x: 339, endPoint y: 194, distance: 151.0
click at [318, 182] on quentale-workspace at bounding box center [328, 161] width 656 height 323
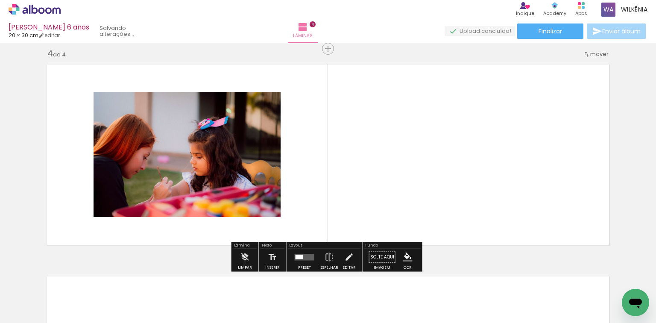
scroll to position [642, 0]
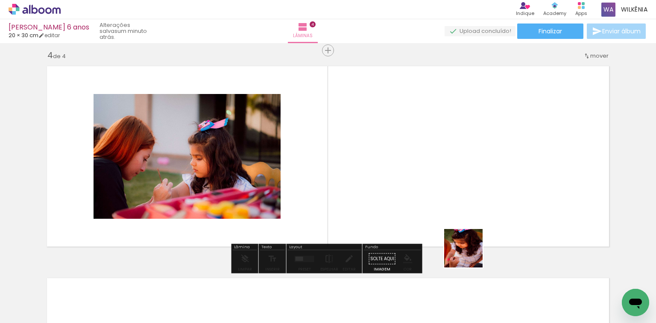
drag, startPoint x: 493, startPoint y: 301, endPoint x: 455, endPoint y: 235, distance: 76.4
click at [430, 198] on quentale-workspace at bounding box center [328, 161] width 656 height 323
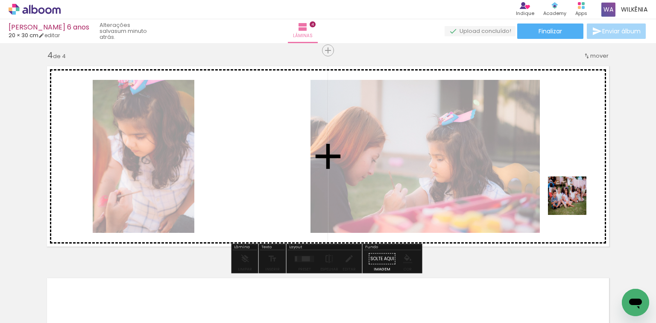
drag, startPoint x: 541, startPoint y: 300, endPoint x: 573, endPoint y: 229, distance: 78.3
click at [573, 199] on quentale-workspace at bounding box center [328, 161] width 656 height 323
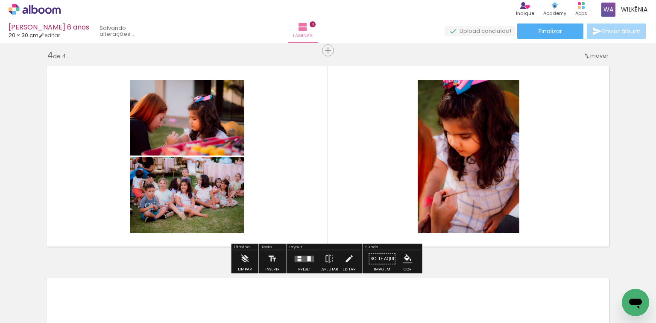
drag, startPoint x: 587, startPoint y: 306, endPoint x: 577, endPoint y: 224, distance: 83.1
click at [578, 189] on quentale-workspace at bounding box center [328, 161] width 656 height 323
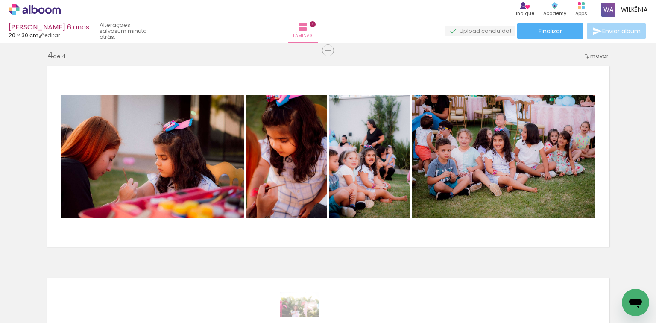
drag, startPoint x: 273, startPoint y: 317, endPoint x: 306, endPoint y: 317, distance: 32.9
click at [0, 0] on slot at bounding box center [0, 0] width 0 height 0
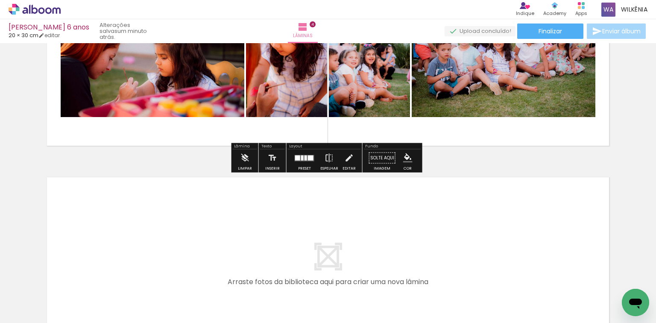
scroll to position [744, 0]
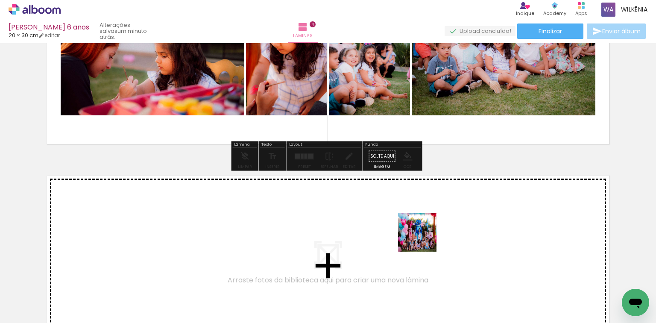
drag, startPoint x: 458, startPoint y: 295, endPoint x: 423, endPoint y: 238, distance: 66.6
click at [423, 238] on quentale-workspace at bounding box center [328, 161] width 656 height 323
